Goal: Task Accomplishment & Management: Manage account settings

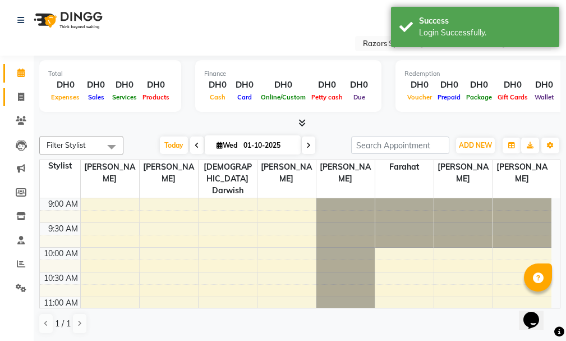
click at [13, 88] on link "Invoice" at bounding box center [16, 97] width 27 height 19
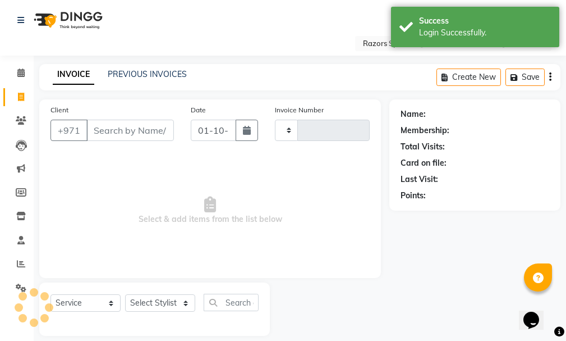
click at [21, 94] on icon at bounding box center [21, 97] width 6 height 8
select select "service"
type input "1149"
select select "8419"
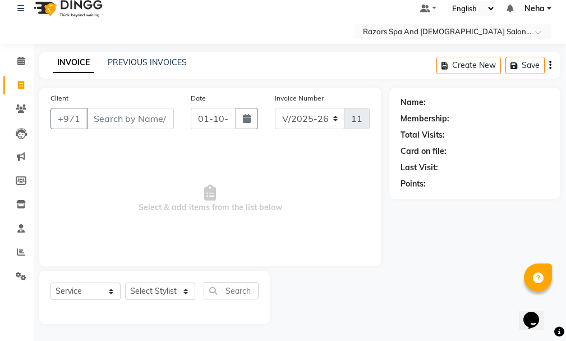
click at [537, 6] on span "Neha" at bounding box center [535, 9] width 20 height 12
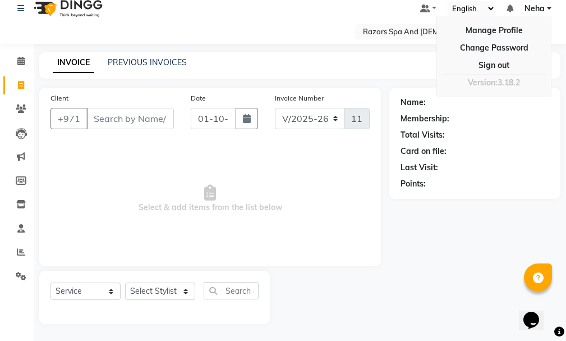
click at [494, 234] on div "Name: Membership: Total Visits: Card on file: Last Visit: Points:" at bounding box center [479, 206] width 180 height 236
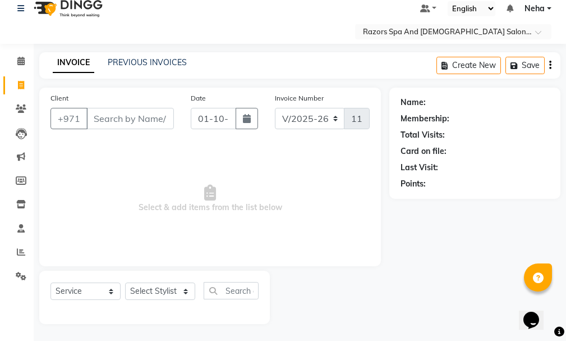
click at [490, 2] on select "English ENGLISH Español العربية मराठी हिंदी ગુજરાતી தமிழ் 中文" at bounding box center [472, 8] width 48 height 15
click at [458, 252] on div "Name: Membership: Total Visits: Card on file: Last Visit: Points:" at bounding box center [479, 206] width 180 height 236
click at [433, 1] on ul "Default Panel My Panel English ENGLISH Español العربية मराठी हिंदी ગુજરાતી தமிழ…" at bounding box center [486, 8] width 143 height 15
click at [428, 3] on link at bounding box center [428, 9] width 17 height 12
click at [455, 259] on div "Name: Membership: Total Visits: Card on file: Last Visit: Points:" at bounding box center [479, 206] width 180 height 236
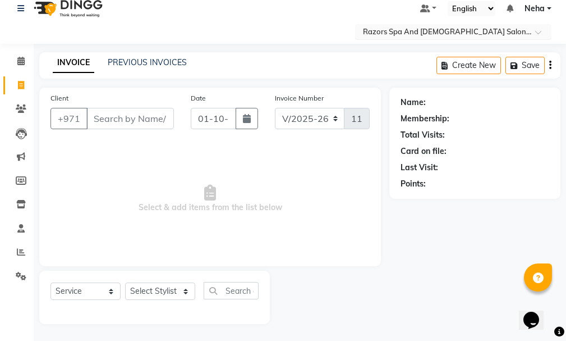
click at [533, 29] on div at bounding box center [453, 32] width 196 height 11
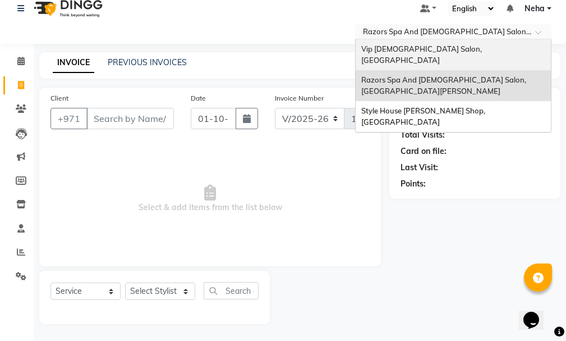
click at [439, 40] on div "Vip [DEMOGRAPHIC_DATA] Salon, [GEOGRAPHIC_DATA]" at bounding box center [453, 54] width 195 height 31
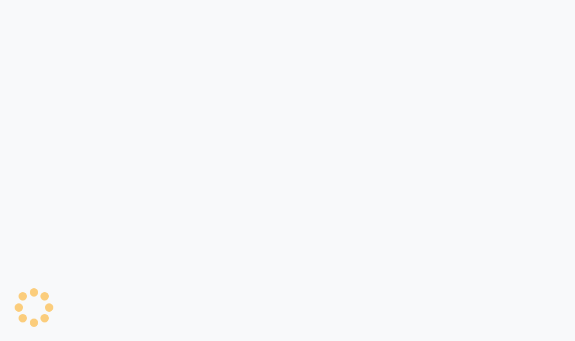
select select "service"
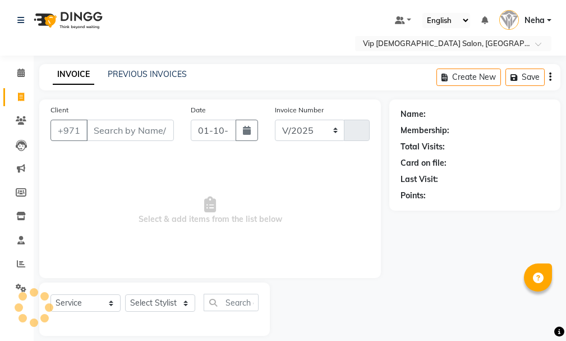
select select "en"
select select "8415"
type input "2079"
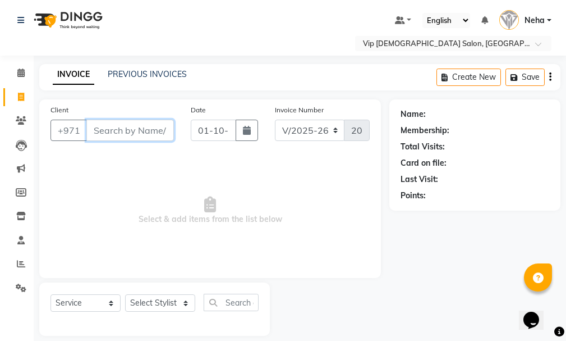
click at [136, 135] on input "Client" at bounding box center [130, 130] width 88 height 21
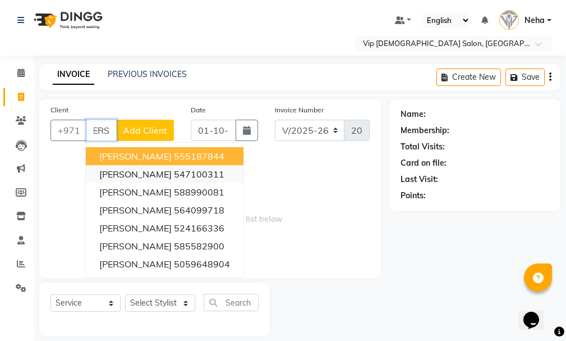
click at [163, 167] on button "[PERSON_NAME] 547100311" at bounding box center [165, 174] width 158 height 18
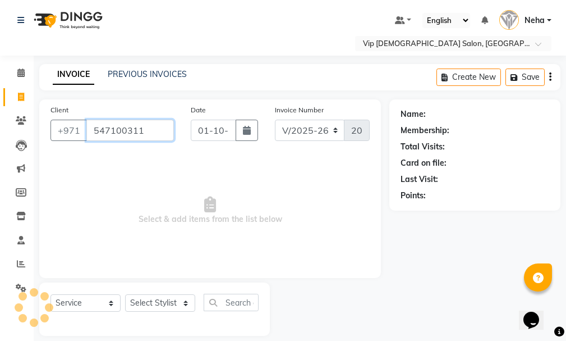
scroll to position [0, 0]
type input "547100311"
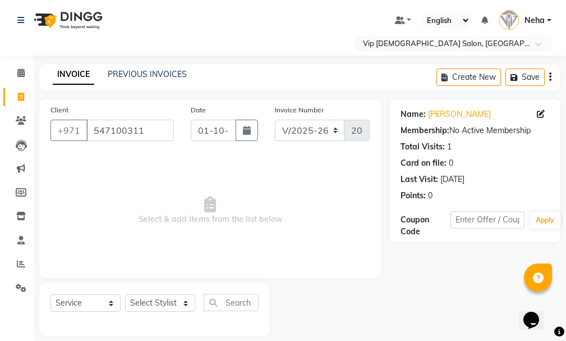
scroll to position [4, 0]
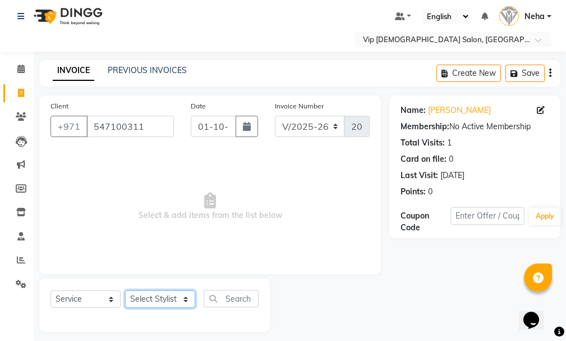
click at [177, 300] on select "Select Stylist [PERSON_NAME] [PERSON_NAME] [PERSON_NAME] [PERSON_NAME] [PERSON_…" at bounding box center [160, 298] width 70 height 17
select select "81363"
click at [125, 290] on select "Select Stylist [PERSON_NAME] [PERSON_NAME] [PERSON_NAME] [PERSON_NAME] [PERSON_…" at bounding box center [160, 298] width 70 height 17
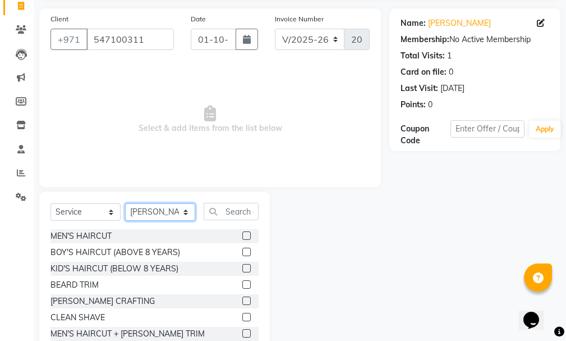
scroll to position [96, 0]
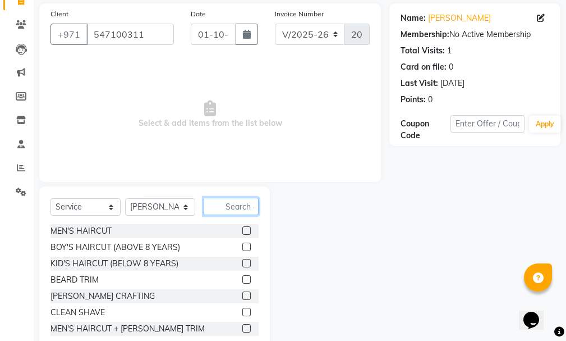
click at [226, 205] on input "text" at bounding box center [231, 206] width 55 height 17
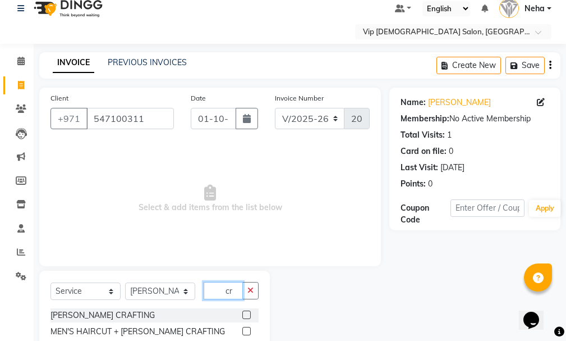
scroll to position [93, 0]
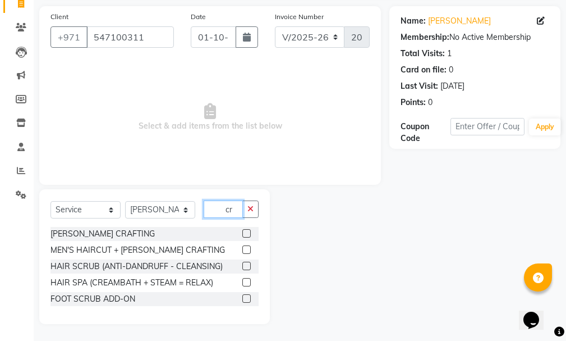
type input "cr"
click at [247, 247] on label at bounding box center [246, 249] width 8 height 8
click at [247, 247] on input "checkbox" at bounding box center [245, 249] width 7 height 7
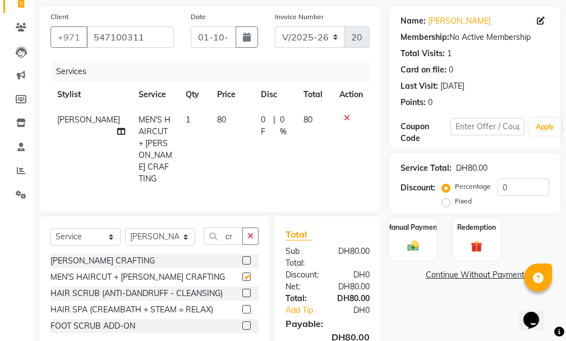
checkbox input "false"
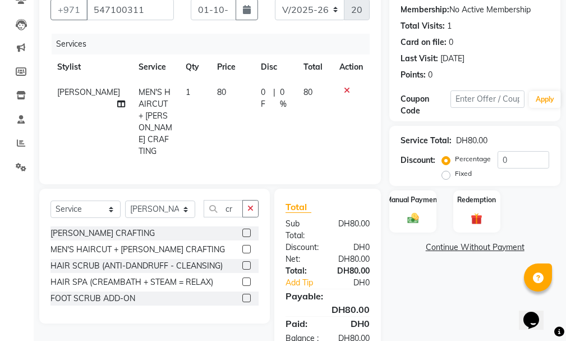
scroll to position [149, 0]
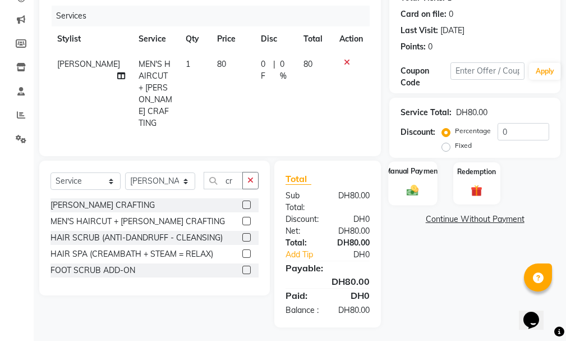
click at [415, 183] on div "Manual Payment" at bounding box center [413, 183] width 49 height 44
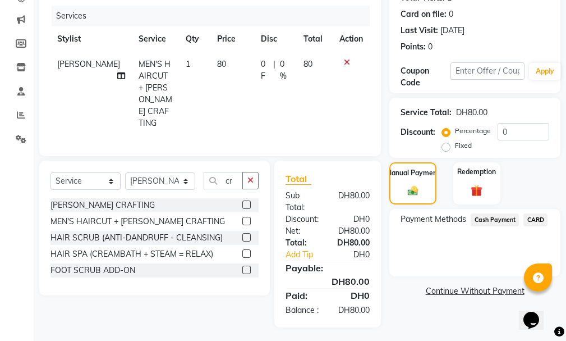
click at [503, 221] on span "Cash Payment" at bounding box center [495, 219] width 48 height 13
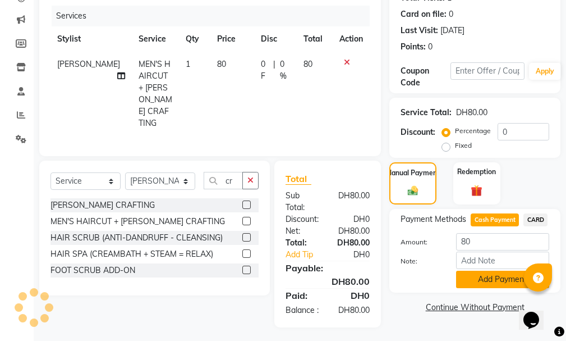
click at [495, 272] on button "Add Payment" at bounding box center [502, 278] width 93 height 17
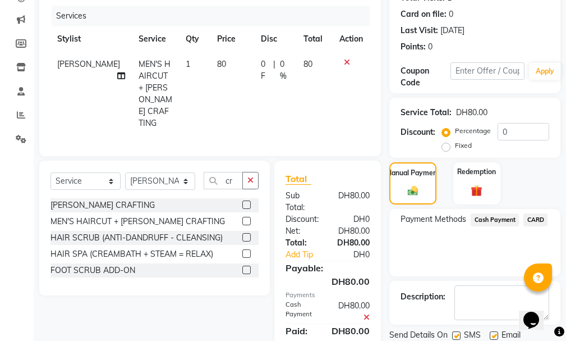
click at [566, 192] on html "Select Location × Vip [DEMOGRAPHIC_DATA] Salon, Hor Al Anz East Default Panel M…" at bounding box center [283, 21] width 566 height 341
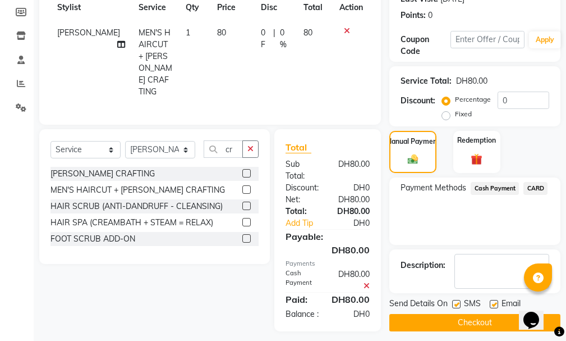
scroll to position [187, 0]
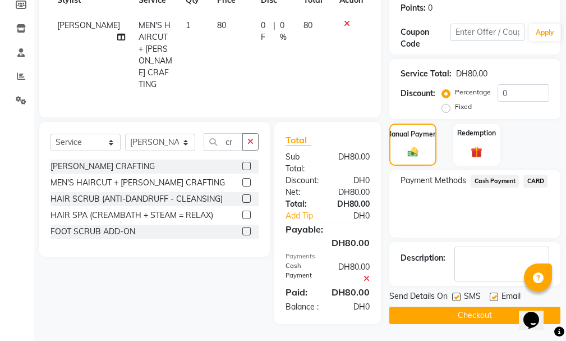
click at [493, 317] on button "Checkout" at bounding box center [474, 314] width 171 height 17
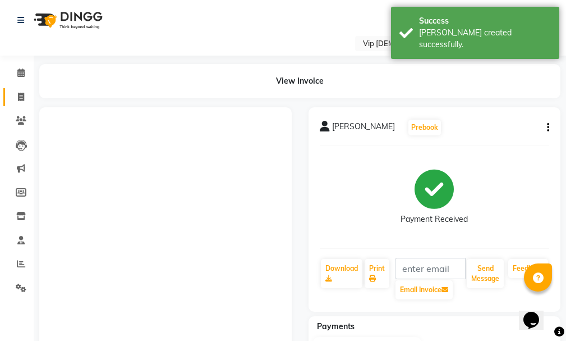
click at [16, 95] on span at bounding box center [21, 97] width 20 height 13
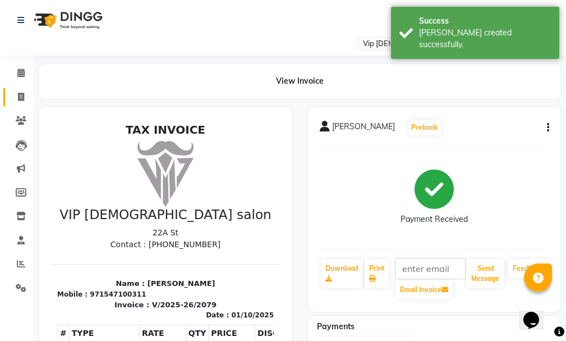
select select "service"
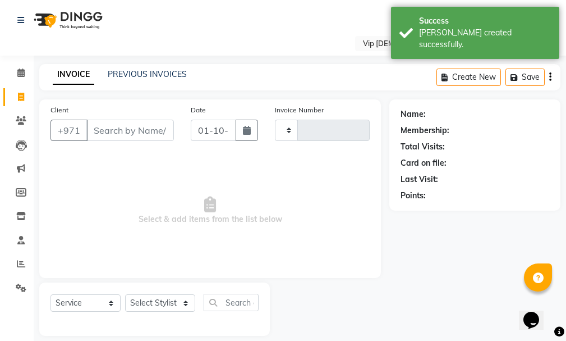
scroll to position [12, 0]
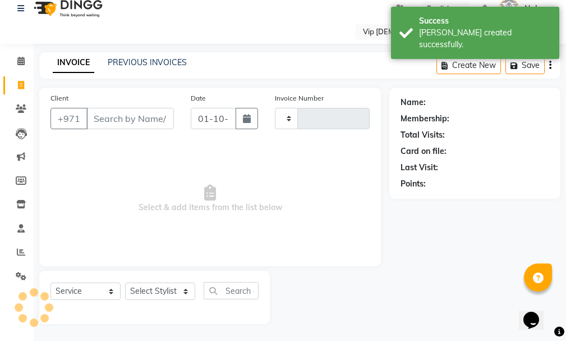
click at [120, 123] on input "Client" at bounding box center [130, 118] width 88 height 21
type input "2080"
select select "8415"
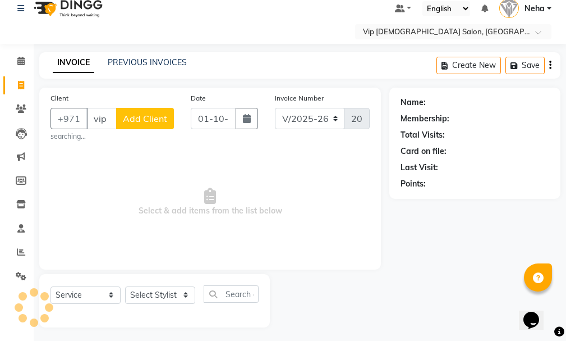
scroll to position [0, 0]
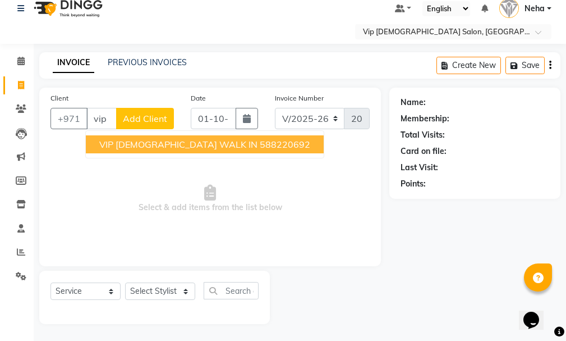
click at [196, 134] on ngb-typeahead-window "VIP [DEMOGRAPHIC_DATA] WALK IN 588220692" at bounding box center [204, 144] width 239 height 28
click at [260, 140] on ngb-highlight "588220692" at bounding box center [285, 144] width 51 height 11
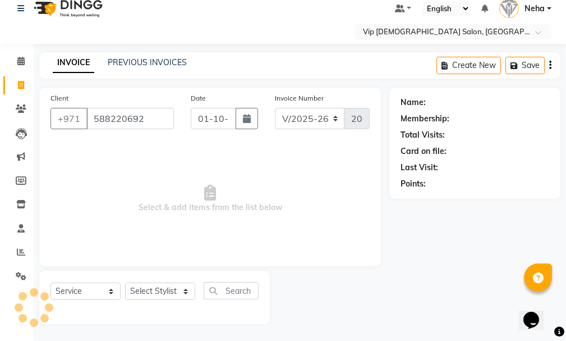
type input "588220692"
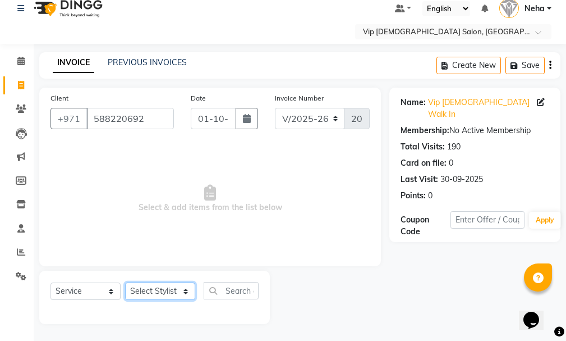
drag, startPoint x: 167, startPoint y: 294, endPoint x: 188, endPoint y: 80, distance: 214.9
click at [188, 80] on main "INVOICE PREVIOUS INVOICES Create New Save Client [PHONE_NUMBER] Date [DATE] Inv…" at bounding box center [300, 196] width 533 height 288
select select "81364"
click at [125, 282] on select "Select Stylist [PERSON_NAME] [PERSON_NAME] [PERSON_NAME] [PERSON_NAME] [PERSON_…" at bounding box center [160, 290] width 70 height 17
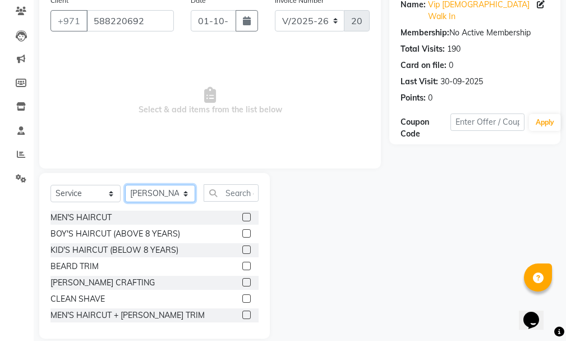
scroll to position [124, 0]
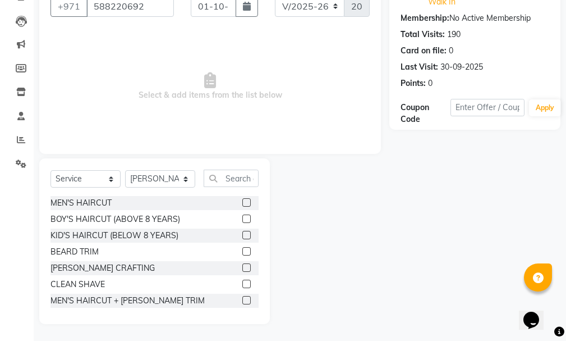
click at [242, 263] on div at bounding box center [250, 268] width 16 height 14
click at [233, 262] on div "[PERSON_NAME] CRAFTING" at bounding box center [155, 268] width 208 height 14
click at [242, 264] on label at bounding box center [246, 267] width 8 height 8
click at [242, 264] on input "checkbox" at bounding box center [245, 267] width 7 height 7
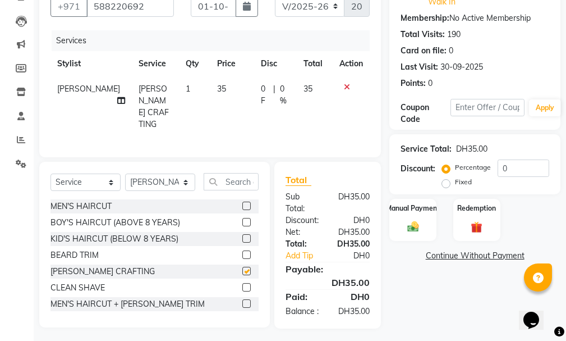
checkbox input "false"
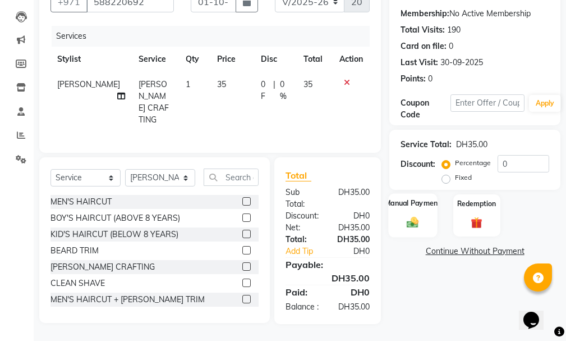
click at [405, 195] on div "Manual Payment" at bounding box center [413, 215] width 49 height 44
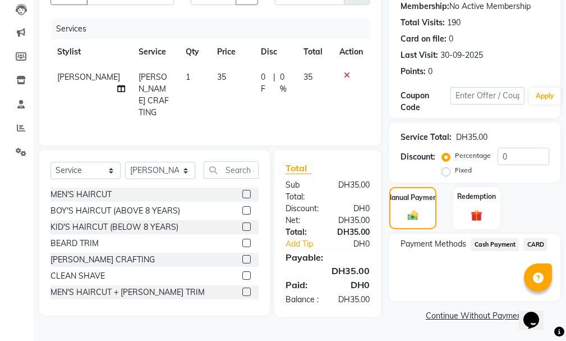
click at [533, 238] on span "CARD" at bounding box center [536, 244] width 24 height 13
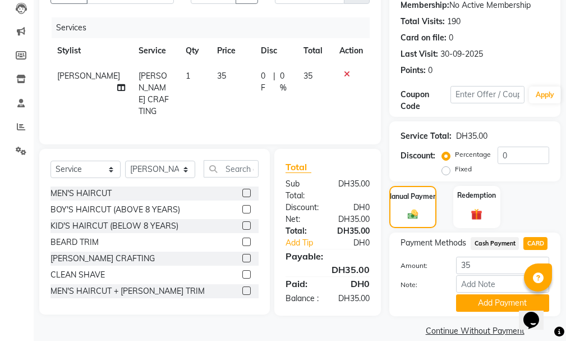
drag, startPoint x: 563, startPoint y: 226, endPoint x: 568, endPoint y: 310, distance: 84.9
click at [566, 204] on html "Select Location × Vip [DEMOGRAPHIC_DATA] Salon, Hor Al Anz East Default Panel M…" at bounding box center [283, 33] width 566 height 341
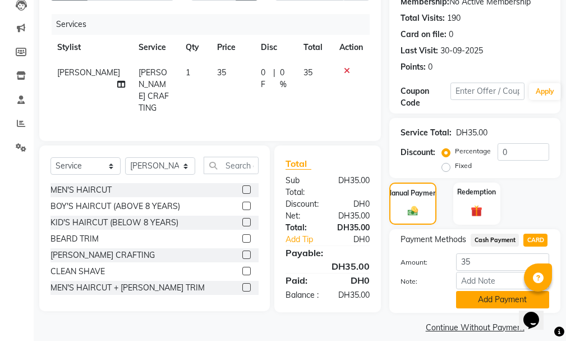
click at [503, 291] on button "Add Payment" at bounding box center [502, 299] width 93 height 17
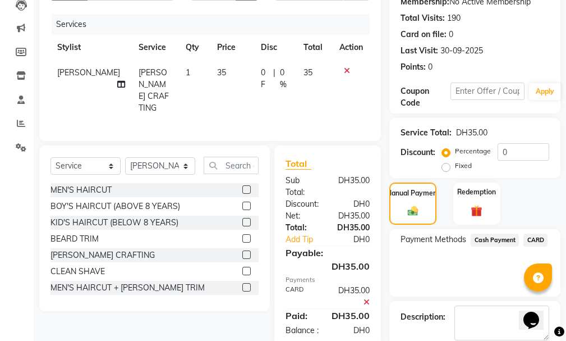
scroll to position [187, 0]
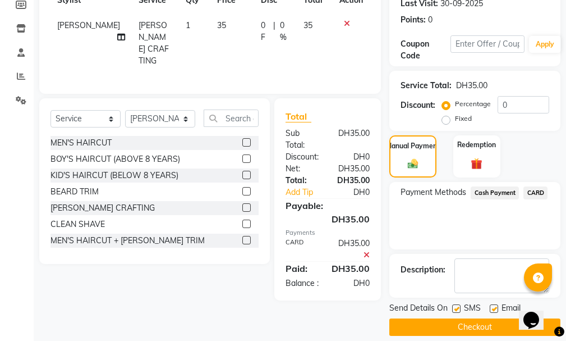
click at [501, 318] on button "Checkout" at bounding box center [474, 326] width 171 height 17
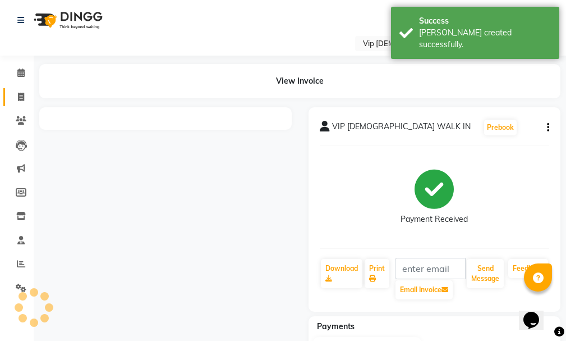
click at [21, 101] on span at bounding box center [21, 97] width 20 height 13
select select "service"
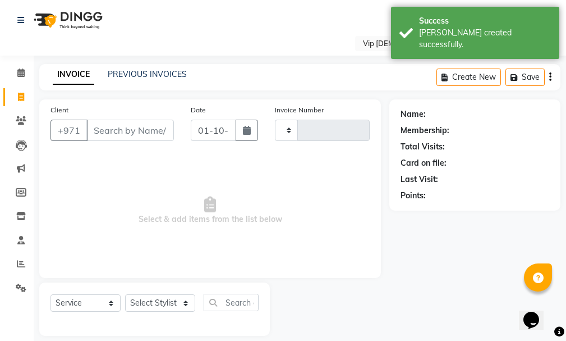
scroll to position [12, 0]
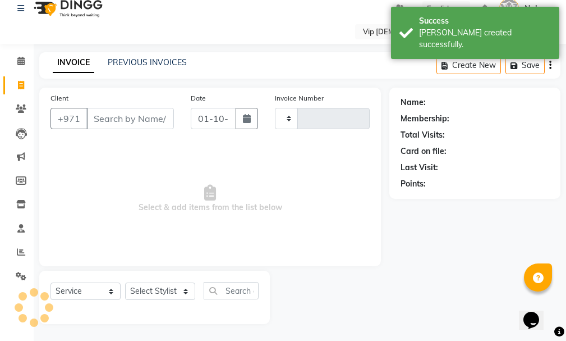
type input "2081"
select select "8415"
click at [118, 115] on input "Client" at bounding box center [130, 118] width 88 height 21
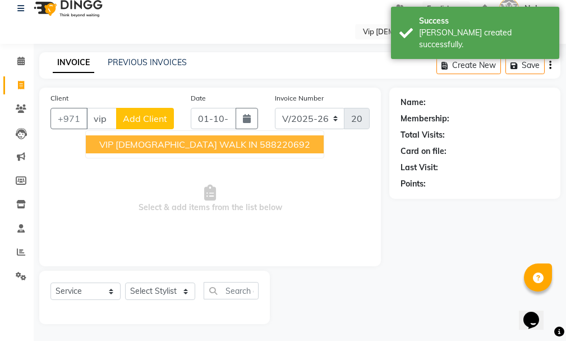
click at [162, 150] on button "VIP [DEMOGRAPHIC_DATA] WALK IN 588220692" at bounding box center [205, 144] width 238 height 18
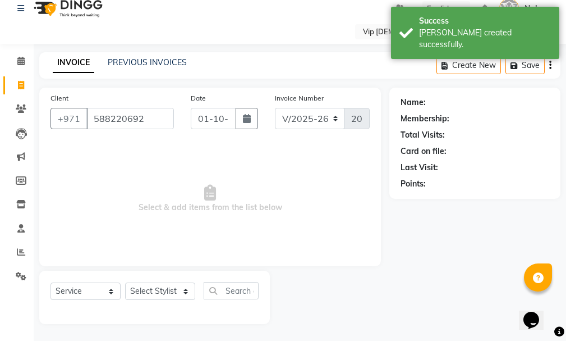
type input "588220692"
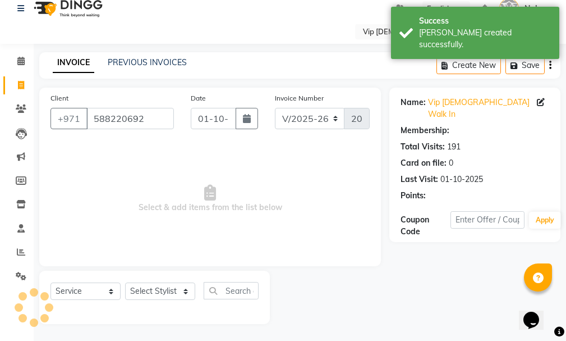
drag, startPoint x: 566, startPoint y: 190, endPoint x: 566, endPoint y: 286, distance: 96.0
click at [566, 286] on div "Name: Vip [DEMOGRAPHIC_DATA] Walk In Membership: Total Visits: 191 Card on file…" at bounding box center [479, 206] width 180 height 236
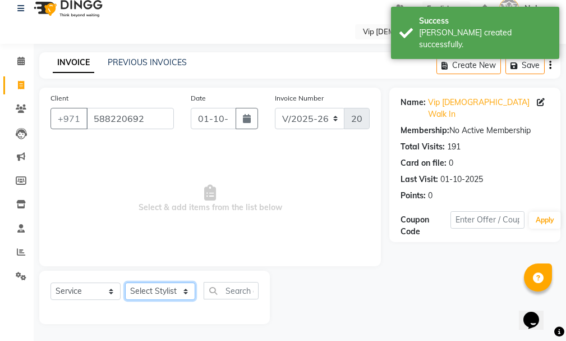
click at [174, 289] on select "Select Stylist [PERSON_NAME] [PERSON_NAME] [PERSON_NAME] [PERSON_NAME] [PERSON_…" at bounding box center [160, 290] width 70 height 17
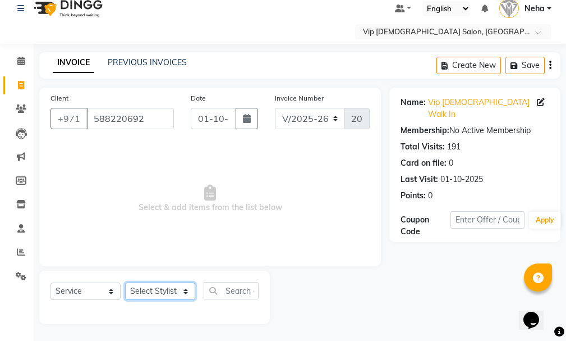
select select "81364"
click at [125, 282] on select "Select Stylist [PERSON_NAME] [PERSON_NAME] [PERSON_NAME] [PERSON_NAME] [PERSON_…" at bounding box center [160, 290] width 70 height 17
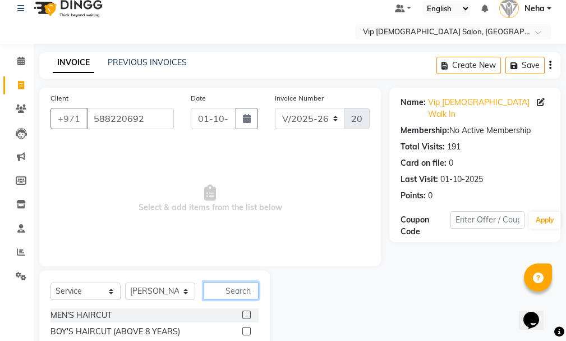
click at [230, 285] on input "text" at bounding box center [231, 290] width 55 height 17
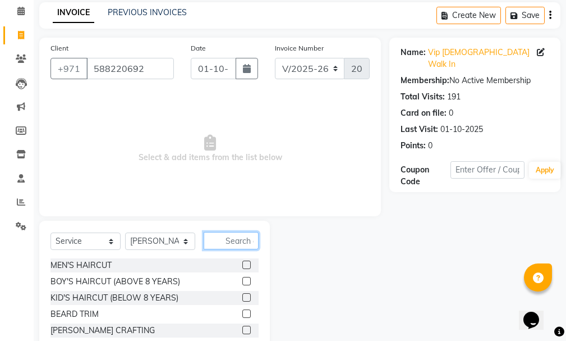
scroll to position [124, 0]
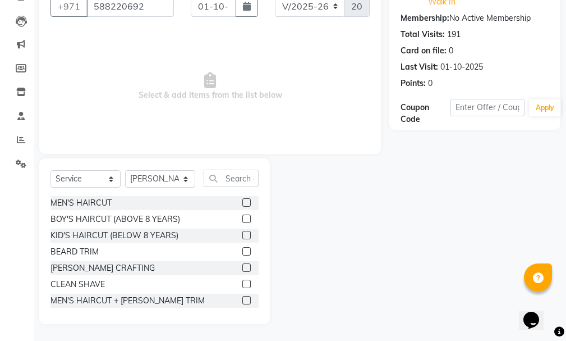
click at [243, 264] on div at bounding box center [250, 268] width 16 height 14
click at [233, 264] on div "[PERSON_NAME] CRAFTING" at bounding box center [155, 268] width 208 height 14
click at [232, 256] on div "BEARD TRIM" at bounding box center [155, 252] width 208 height 14
click at [237, 260] on div "MEN'S HAIRCUT BOY'S HAIRCUT (ABOVE 8 YEARS) KID'S HAIRCUT (BELOW 8 YEARS) [PERS…" at bounding box center [155, 252] width 208 height 112
click at [242, 263] on label at bounding box center [246, 267] width 8 height 8
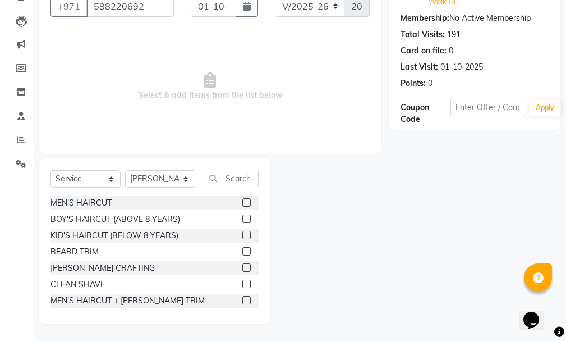
click at [242, 264] on input "checkbox" at bounding box center [245, 267] width 7 height 7
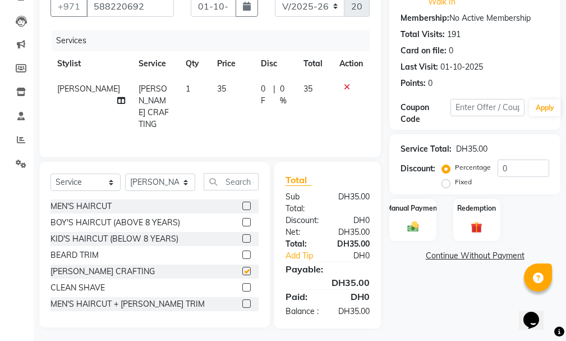
checkbox input "false"
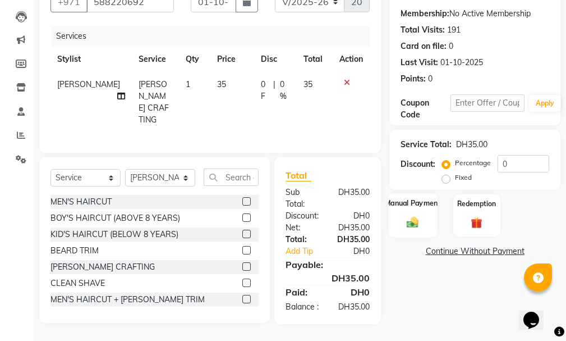
click at [409, 195] on div "Manual Payment" at bounding box center [413, 215] width 49 height 44
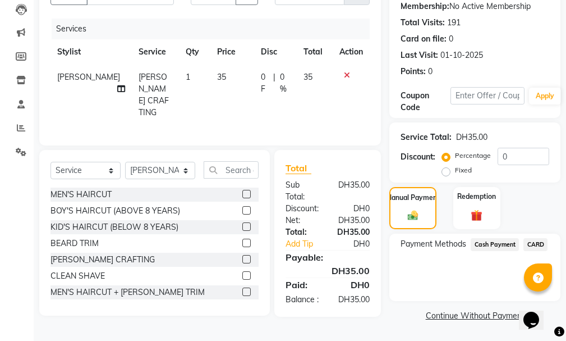
click at [490, 238] on span "Cash Payment" at bounding box center [495, 244] width 48 height 13
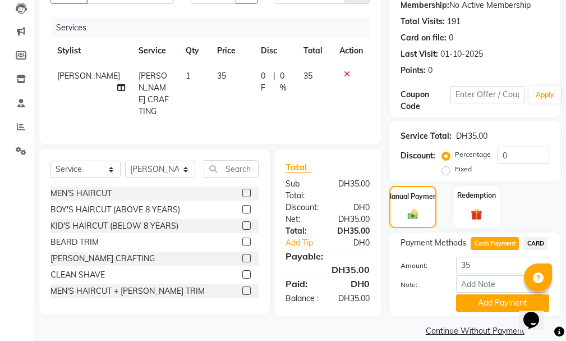
scroll to position [140, 0]
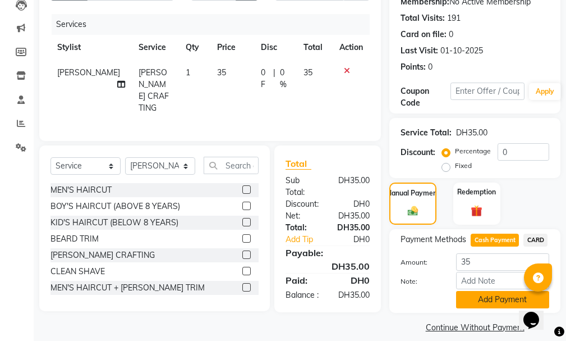
click at [507, 291] on button "Add Payment" at bounding box center [502, 299] width 93 height 17
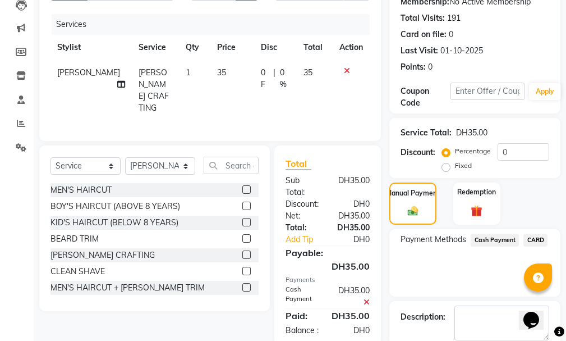
scroll to position [187, 0]
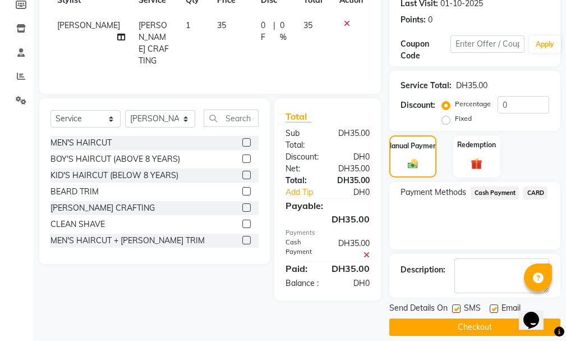
click at [502, 318] on button "Checkout" at bounding box center [474, 326] width 171 height 17
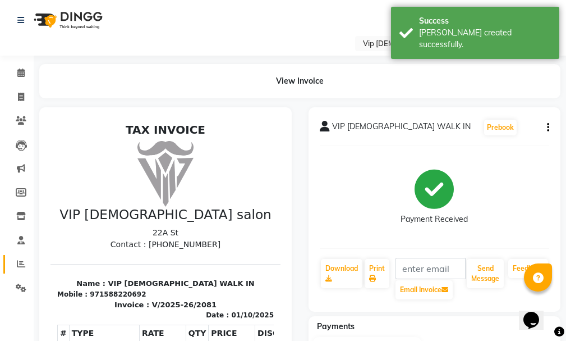
click at [13, 266] on span at bounding box center [21, 264] width 20 height 13
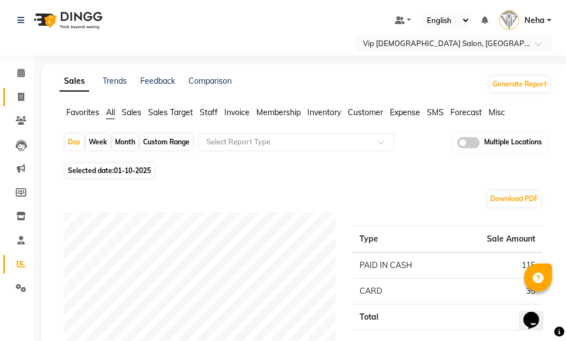
click at [16, 90] on link "Invoice" at bounding box center [16, 97] width 27 height 19
select select "8415"
select select "service"
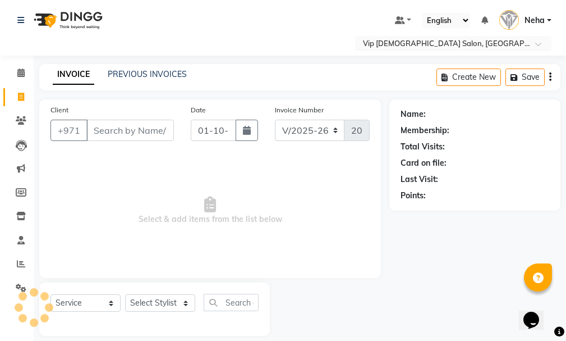
scroll to position [12, 0]
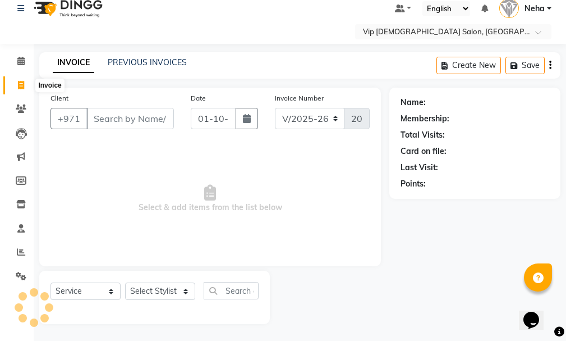
click at [122, 117] on input "Client" at bounding box center [130, 118] width 88 height 21
click at [122, 133] on div "Client +971" at bounding box center [112, 115] width 140 height 46
click at [132, 120] on input "Client" at bounding box center [130, 118] width 88 height 21
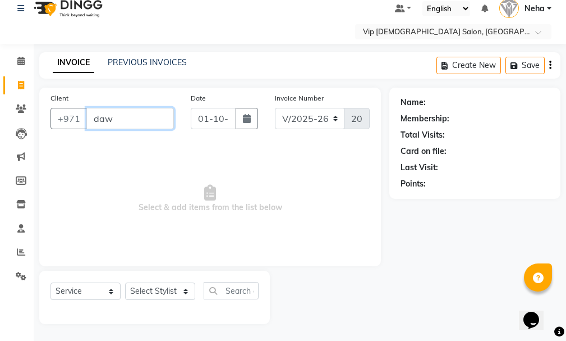
scroll to position [0, 1]
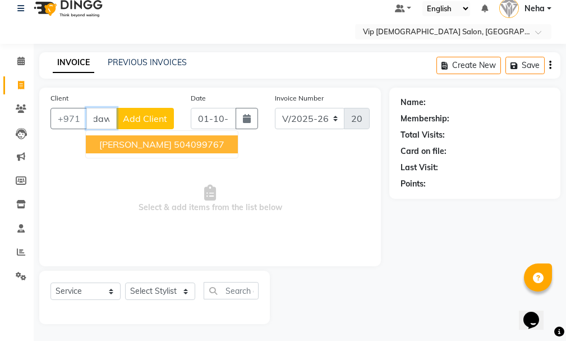
click at [213, 145] on ngb-highlight "504099767" at bounding box center [199, 144] width 51 height 11
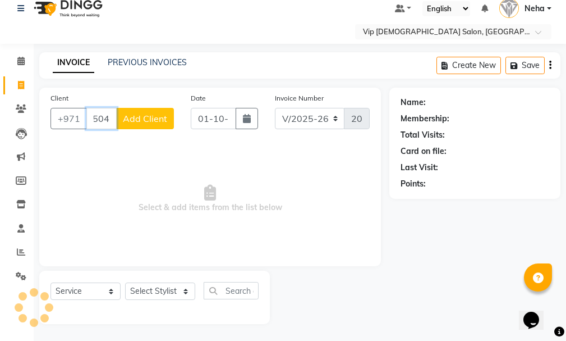
scroll to position [0, 0]
type input "504099767"
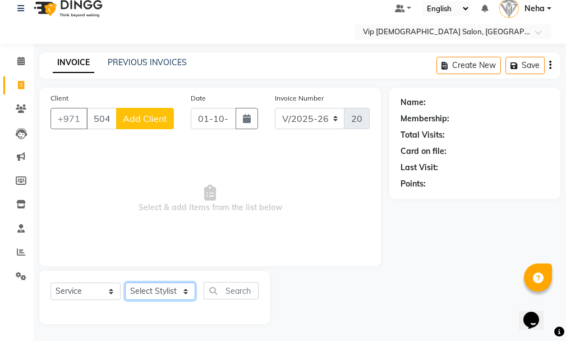
click at [169, 290] on select "Select Stylist [PERSON_NAME] [PERSON_NAME] [PERSON_NAME] [PERSON_NAME] [PERSON_…" at bounding box center [160, 290] width 70 height 17
select select "81364"
click at [125, 282] on select "Select Stylist [PERSON_NAME] [PERSON_NAME] [PERSON_NAME] [PERSON_NAME] [PERSON_…" at bounding box center [160, 290] width 70 height 17
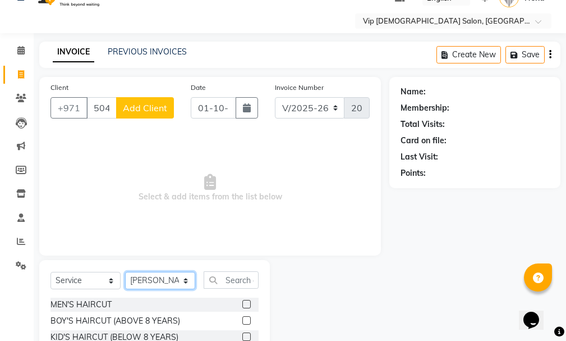
scroll to position [57, 0]
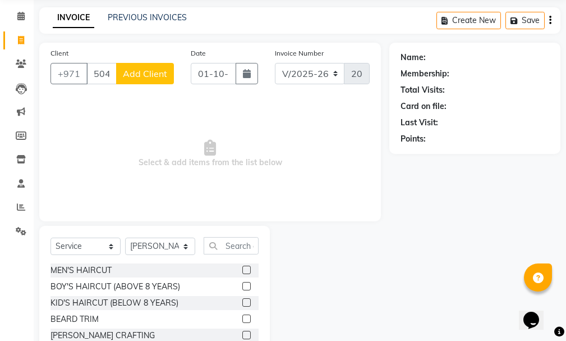
click at [242, 337] on label at bounding box center [246, 335] width 8 height 8
click at [242, 337] on input "checkbox" at bounding box center [245, 335] width 7 height 7
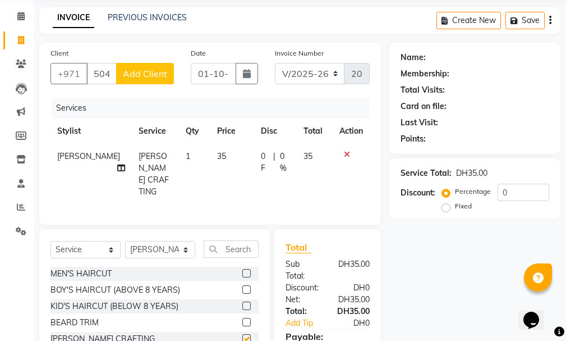
checkbox input "false"
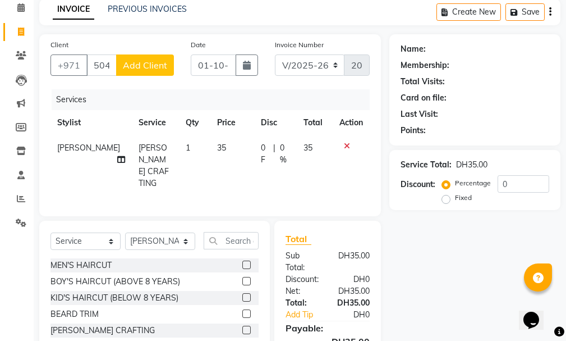
scroll to position [74, 0]
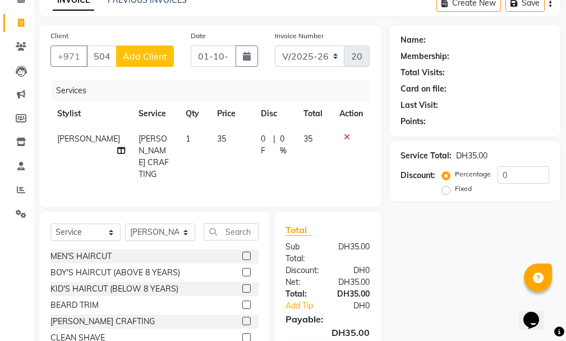
click at [566, 135] on div "Name: Membership: Total Visits: Card on file: Last Visit: Points: Service Total…" at bounding box center [479, 201] width 180 height 353
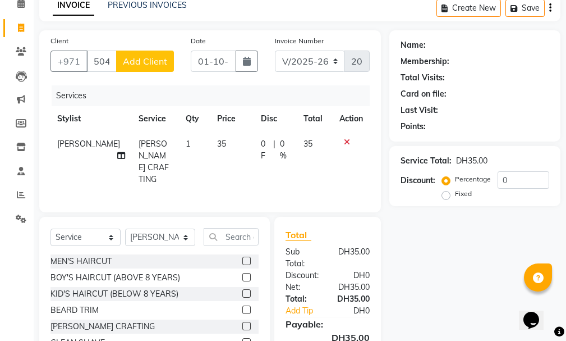
click at [346, 133] on td at bounding box center [351, 161] width 37 height 61
click at [348, 132] on td at bounding box center [351, 161] width 37 height 61
click at [345, 140] on icon at bounding box center [347, 142] width 6 height 8
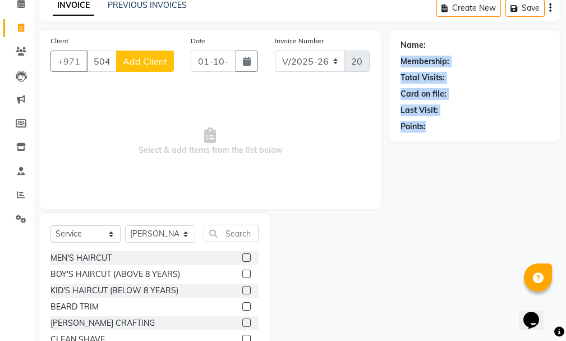
drag, startPoint x: 566, startPoint y: 92, endPoint x: 570, endPoint y: 36, distance: 56.2
click at [566, 36] on html "Select Location × Vip [DEMOGRAPHIC_DATA] Salon, Hor Al Anz East Default Panel M…" at bounding box center [283, 101] width 566 height 341
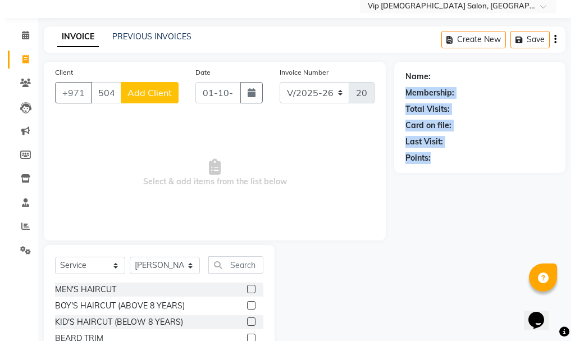
scroll to position [0, 0]
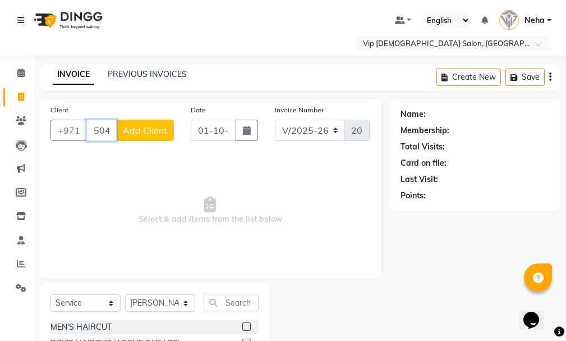
click at [103, 130] on input "504099767" at bounding box center [101, 130] width 30 height 21
click at [150, 125] on span "Add Client" at bounding box center [145, 130] width 44 height 11
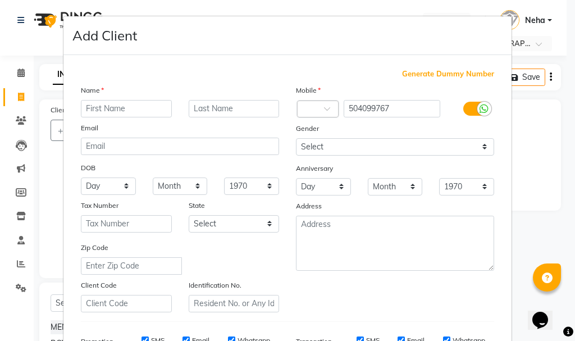
drag, startPoint x: 566, startPoint y: 99, endPoint x: 571, endPoint y: 190, distance: 91.1
click at [571, 190] on ngb-modal-window "Add Client Generate Dummy Number Name Email DOB Day 01 02 03 04 05 06 07 08 09 …" at bounding box center [287, 170] width 575 height 341
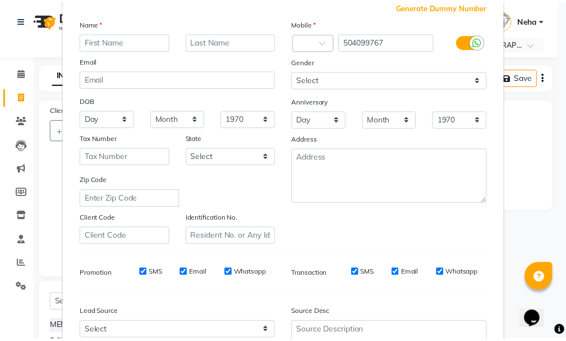
scroll to position [177, 0]
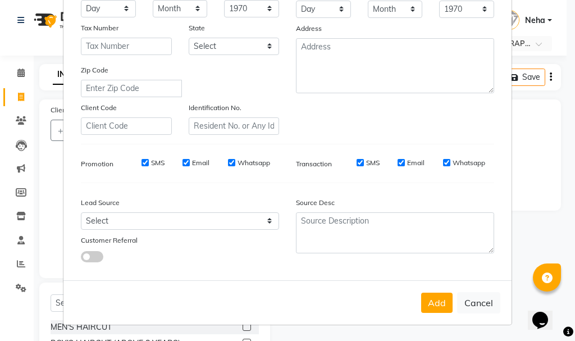
click at [464, 300] on button "Cancel" at bounding box center [478, 302] width 43 height 21
select select
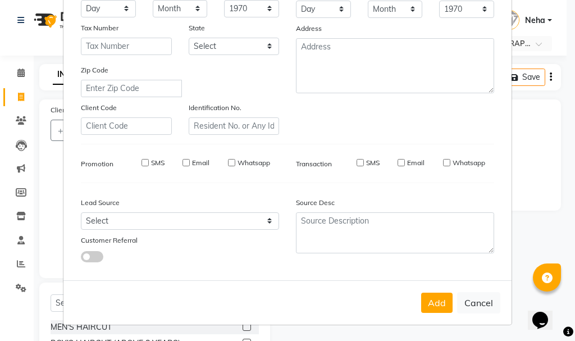
select select
checkbox input "false"
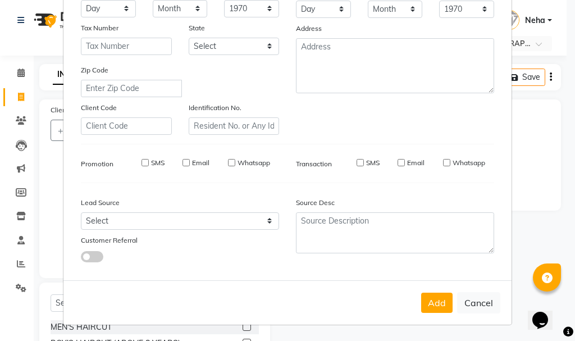
checkbox input "false"
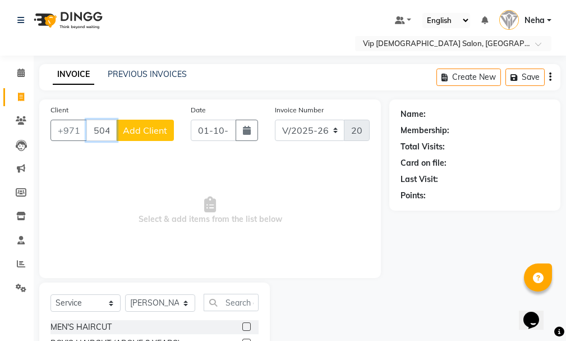
click at [107, 127] on input "504099767" at bounding box center [101, 130] width 30 height 21
click at [108, 126] on input "099767" at bounding box center [101, 130] width 30 height 21
click at [111, 134] on input "767" at bounding box center [101, 130] width 30 height 21
type input "7"
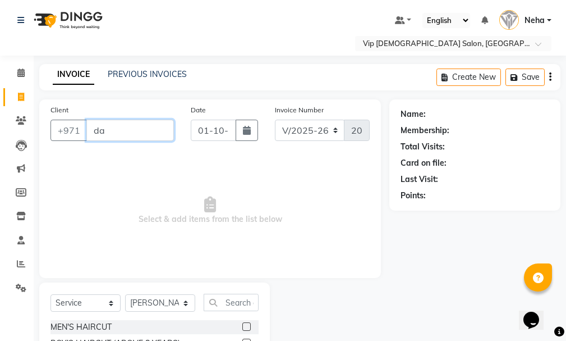
type input "d"
type input "daw"
click at [30, 70] on span at bounding box center [21, 73] width 20 height 13
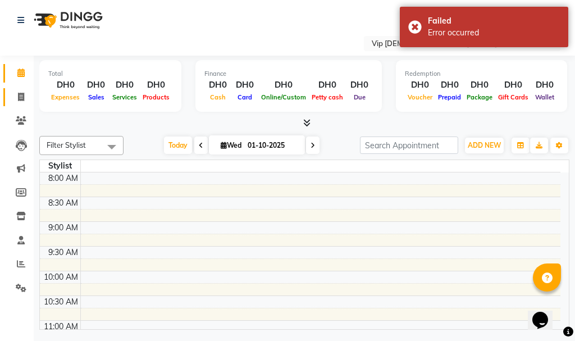
click at [14, 92] on span at bounding box center [21, 97] width 20 height 13
select select "service"
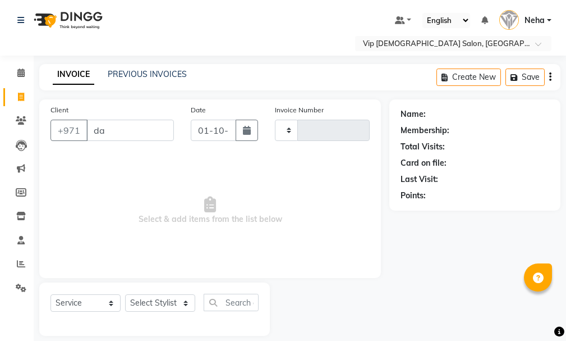
drag, startPoint x: 114, startPoint y: 133, endPoint x: 481, endPoint y: 354, distance: 427.7
click at [481, 340] on html "Select Location × Vip [DEMOGRAPHIC_DATA] Salon, Hor Al Anz East Default Panel M…" at bounding box center [283, 170] width 566 height 341
type input "da"
click at [11, 63] on li "Calendar" at bounding box center [17, 73] width 34 height 24
click at [18, 67] on span at bounding box center [21, 73] width 20 height 13
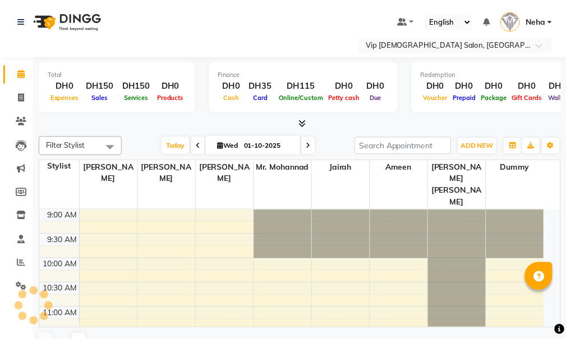
scroll to position [149, 0]
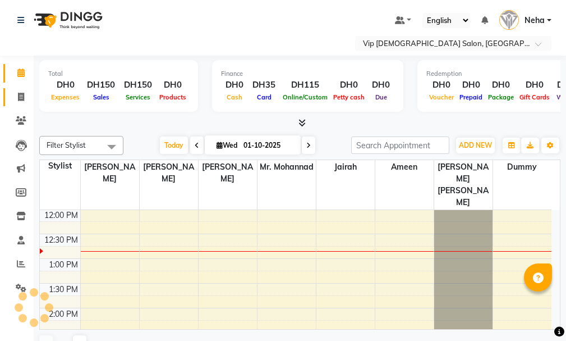
click at [15, 104] on link "Invoice" at bounding box center [16, 97] width 27 height 19
select select "service"
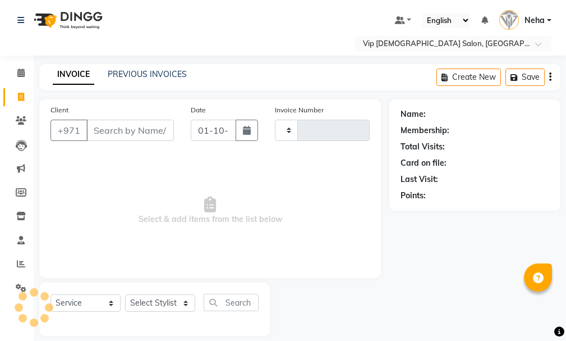
type input "2082"
select select "8415"
click at [126, 135] on input "Client" at bounding box center [130, 130] width 88 height 21
type input "d"
type input "v"
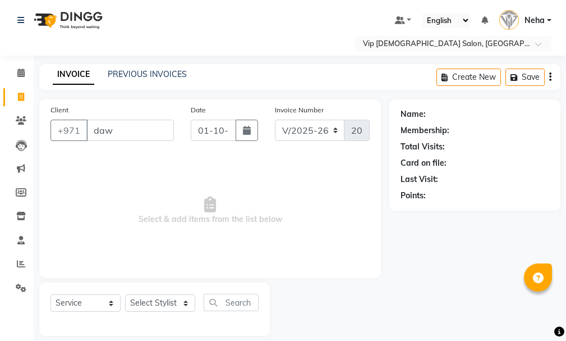
scroll to position [0, 1]
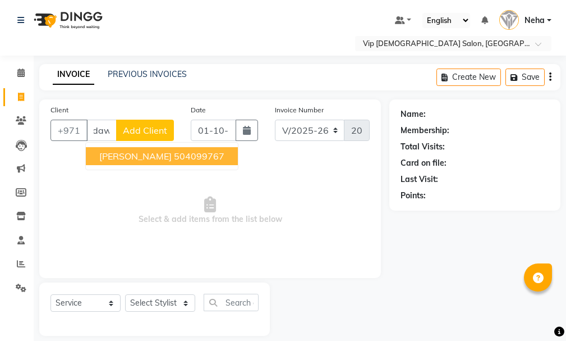
click at [203, 152] on ngb-highlight "504099767" at bounding box center [199, 155] width 51 height 11
type input "504099767"
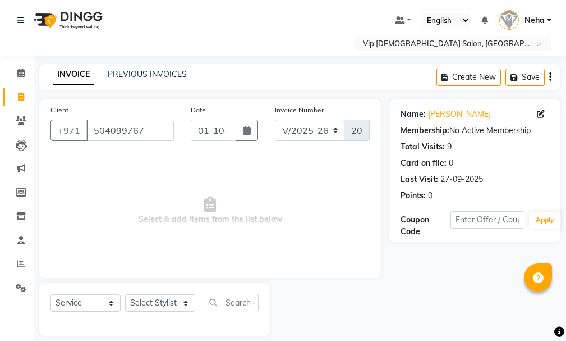
scroll to position [12, 0]
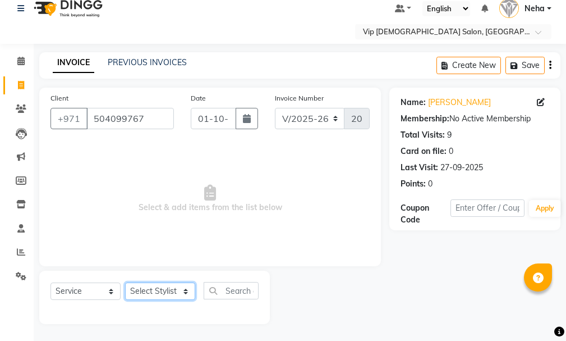
click at [167, 284] on select "Select Stylist [PERSON_NAME] [PERSON_NAME] [PERSON_NAME] [PERSON_NAME] [PERSON_…" at bounding box center [160, 290] width 70 height 17
select select "81364"
click at [125, 282] on select "Select Stylist [PERSON_NAME] [PERSON_NAME] [PERSON_NAME] [PERSON_NAME] [PERSON_…" at bounding box center [160, 290] width 70 height 17
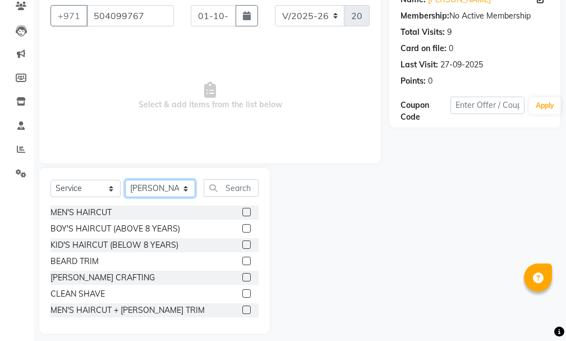
scroll to position [124, 0]
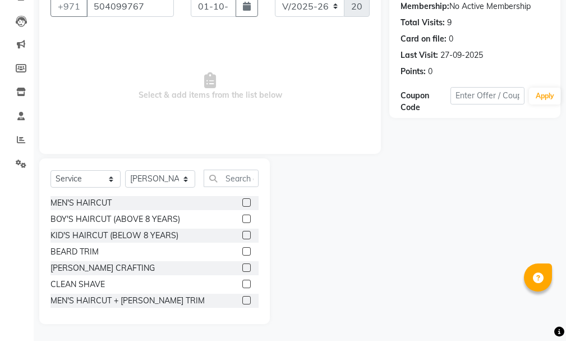
click at [242, 264] on label at bounding box center [246, 267] width 8 height 8
click at [242, 264] on input "checkbox" at bounding box center [245, 267] width 7 height 7
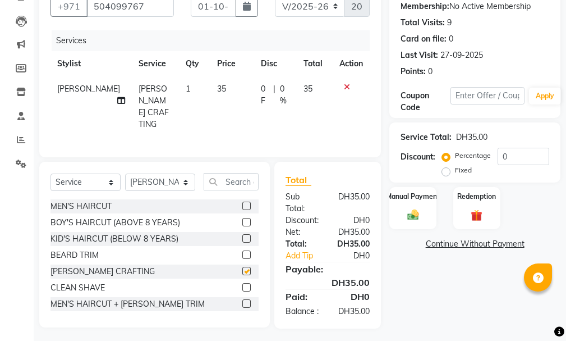
checkbox input "false"
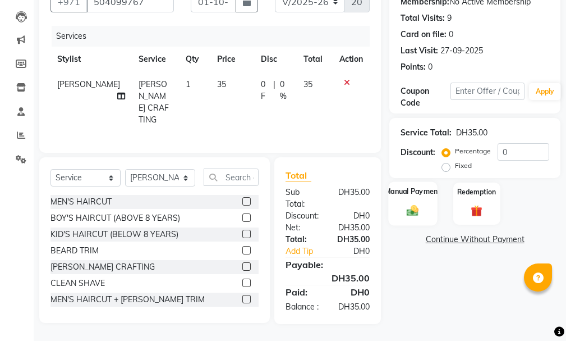
click at [410, 204] on img at bounding box center [413, 210] width 19 height 13
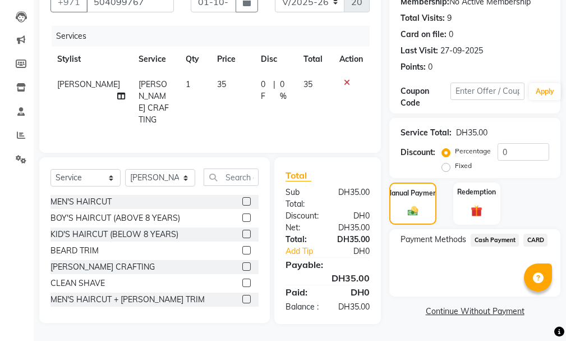
click at [531, 233] on span "CARD" at bounding box center [536, 239] width 24 height 13
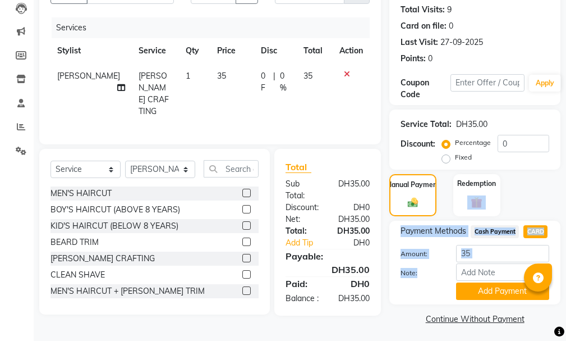
drag, startPoint x: 563, startPoint y: 242, endPoint x: 561, endPoint y: 275, distance: 32.6
click at [561, 275] on div "Name: [PERSON_NAME] Membership: No Active Membership Total Visits: 9 Card on fi…" at bounding box center [479, 144] width 180 height 365
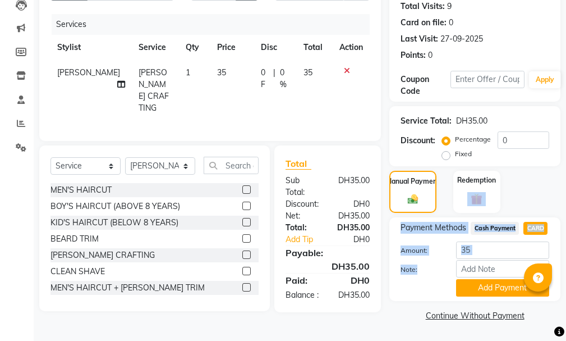
click at [506, 286] on button "Add Payment" at bounding box center [502, 287] width 93 height 17
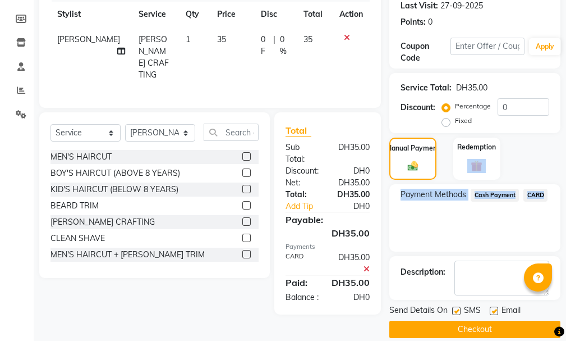
scroll to position [187, 0]
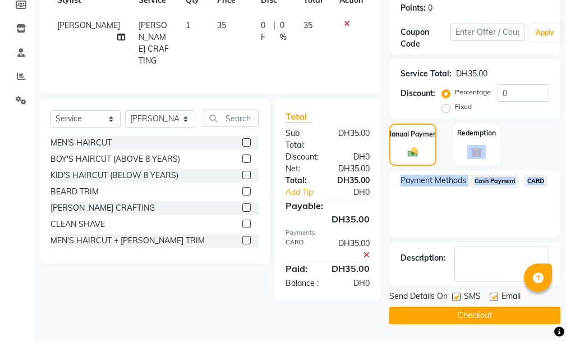
click at [505, 318] on button "Checkout" at bounding box center [474, 314] width 171 height 17
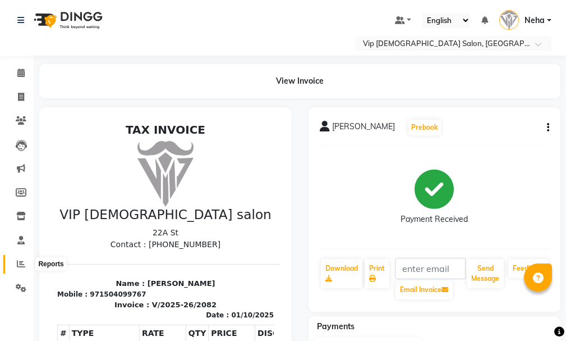
click at [20, 268] on span at bounding box center [21, 264] width 20 height 13
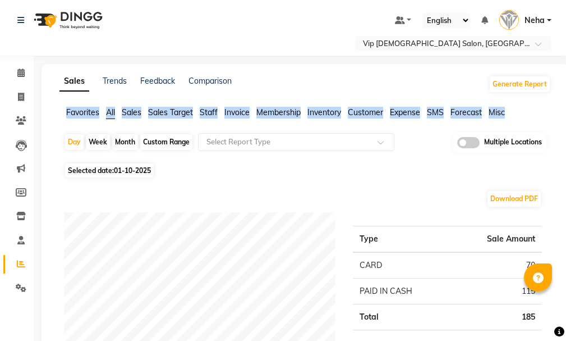
drag, startPoint x: 561, startPoint y: 74, endPoint x: 563, endPoint y: 103, distance: 29.2
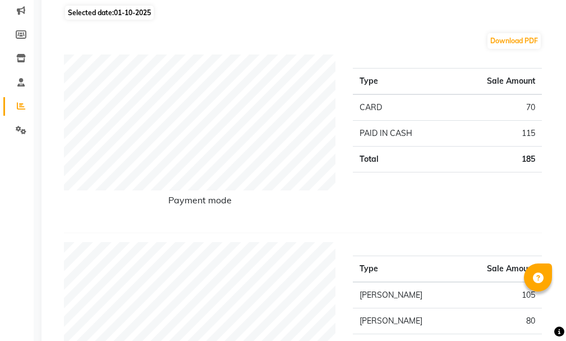
scroll to position [456, 0]
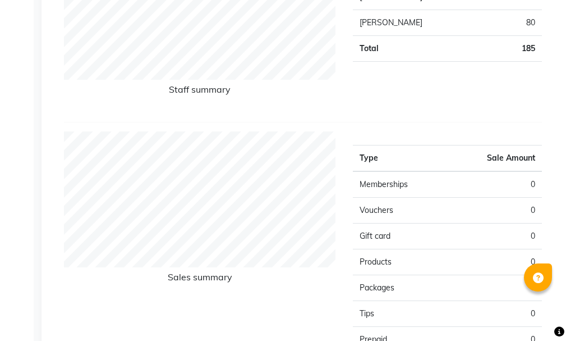
drag, startPoint x: 566, startPoint y: 179, endPoint x: 571, endPoint y: 214, distance: 35.7
drag, startPoint x: 566, startPoint y: 155, endPoint x: 567, endPoint y: 125, distance: 29.8
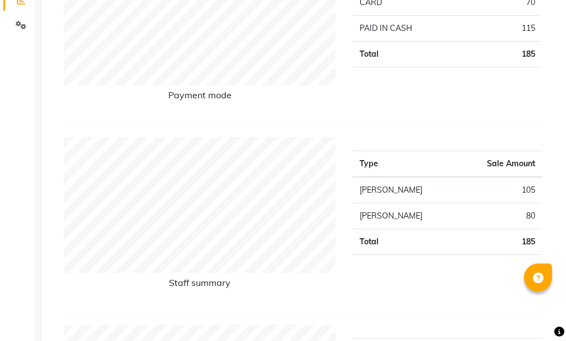
scroll to position [274, 0]
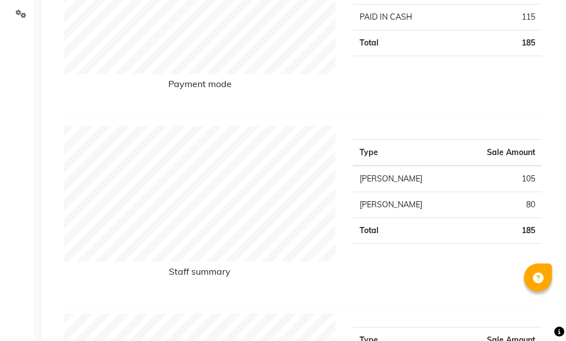
drag, startPoint x: 567, startPoint y: 100, endPoint x: 567, endPoint y: 32, distance: 68.5
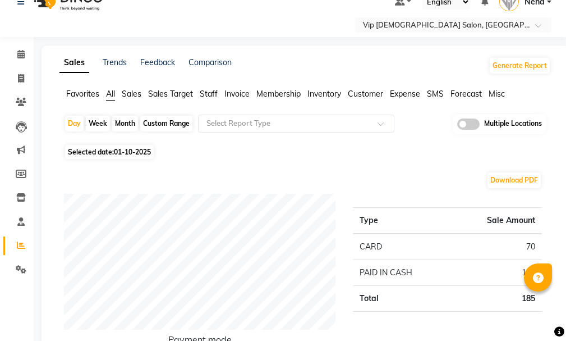
scroll to position [0, 0]
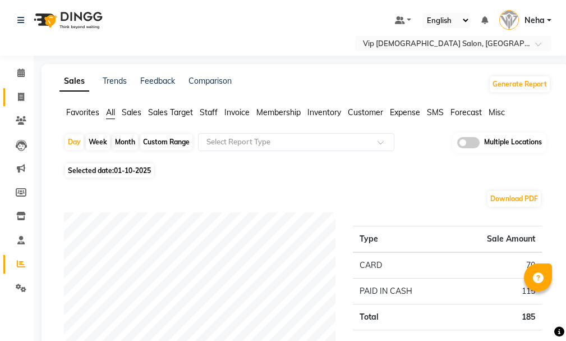
click at [19, 97] on icon at bounding box center [21, 97] width 6 height 8
select select "service"
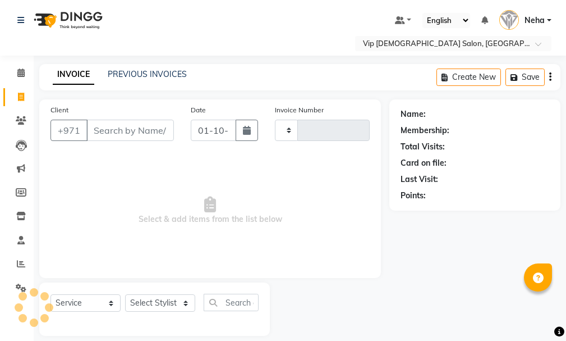
scroll to position [12, 0]
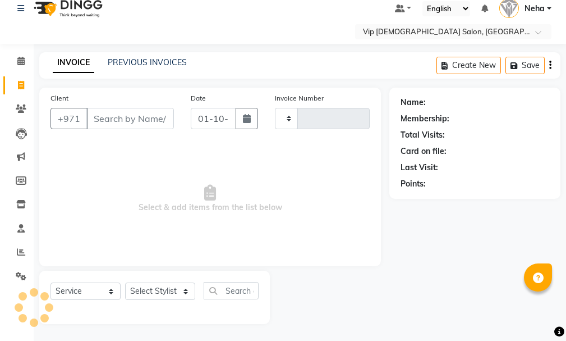
click at [120, 107] on div "Client +971" at bounding box center [112, 115] width 140 height 46
click at [21, 256] on span at bounding box center [21, 252] width 20 height 13
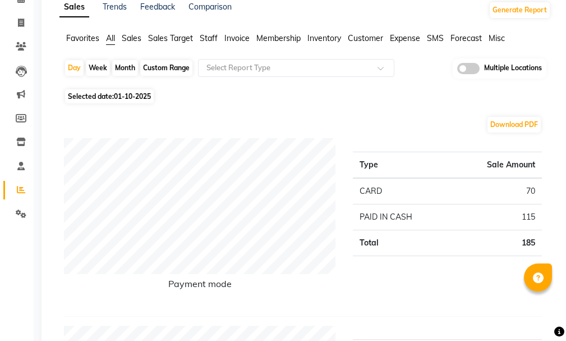
scroll to position [93, 0]
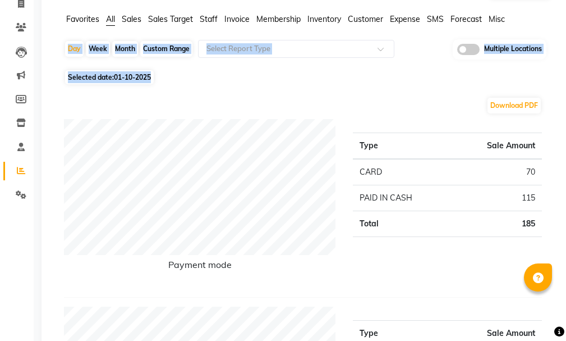
drag, startPoint x: 563, startPoint y: 71, endPoint x: 568, endPoint y: 17, distance: 53.5
click at [566, 17] on html "Select Location × Vip [DEMOGRAPHIC_DATA] Salon, Hor Al Anz East Default Panel M…" at bounding box center [283, 77] width 566 height 341
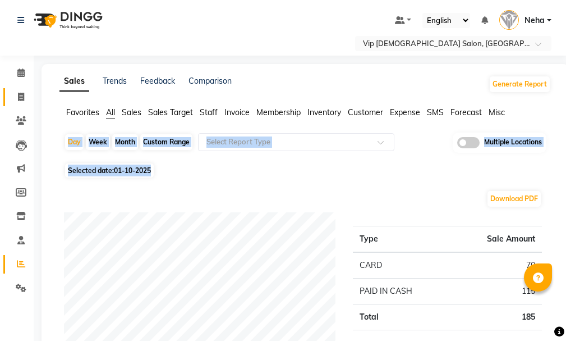
click at [16, 92] on span at bounding box center [21, 97] width 20 height 13
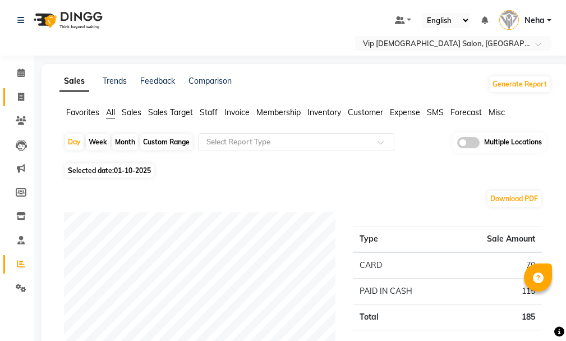
select select "service"
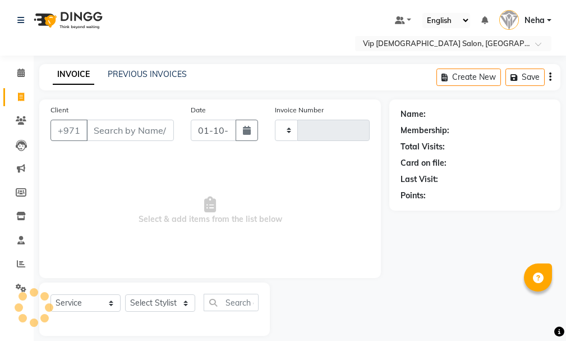
type input "2083"
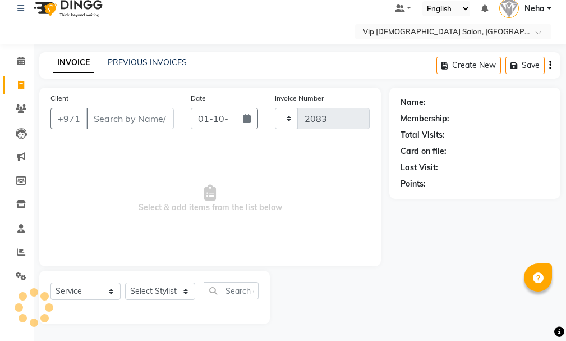
select select "8415"
click at [125, 123] on input "Client" at bounding box center [130, 118] width 88 height 21
click at [135, 111] on input "Client" at bounding box center [130, 118] width 88 height 21
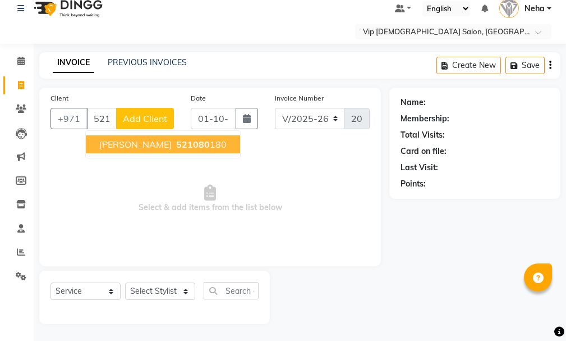
click at [146, 135] on button "[PERSON_NAME] 521080 180" at bounding box center [163, 144] width 154 height 18
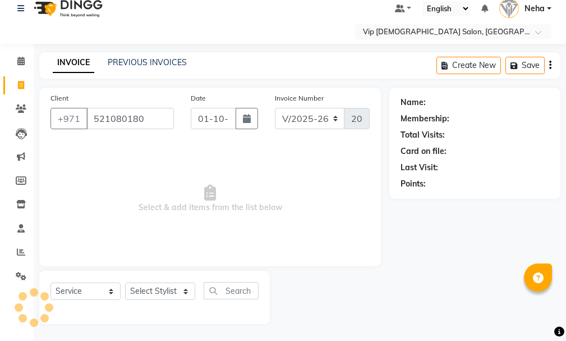
type input "521080180"
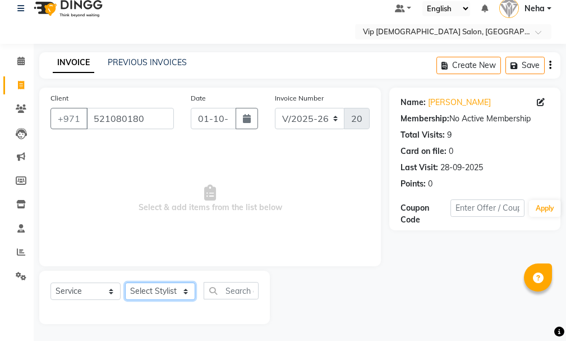
click at [169, 289] on select "Select Stylist [PERSON_NAME] [PERSON_NAME] [PERSON_NAME] [PERSON_NAME] [PERSON_…" at bounding box center [160, 290] width 70 height 17
select select "81343"
click at [125, 282] on select "Select Stylist [PERSON_NAME] [PERSON_NAME] [PERSON_NAME] [PERSON_NAME] [PERSON_…" at bounding box center [160, 290] width 70 height 17
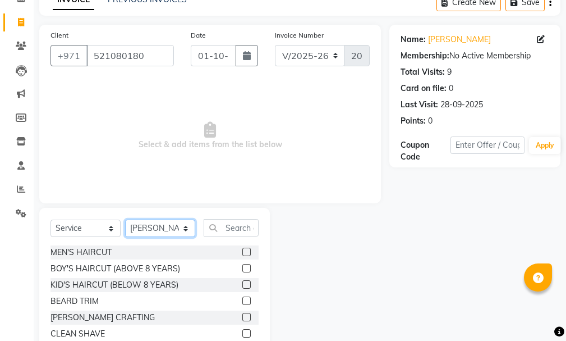
scroll to position [89, 0]
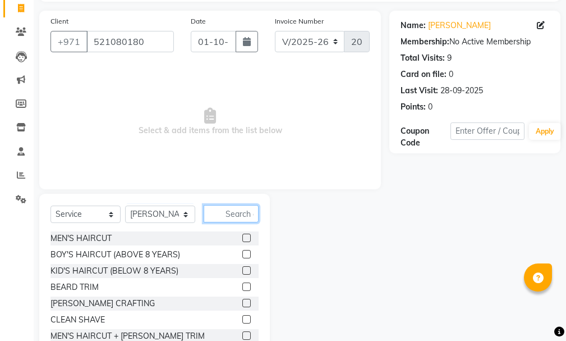
click at [238, 209] on input "text" at bounding box center [231, 213] width 55 height 17
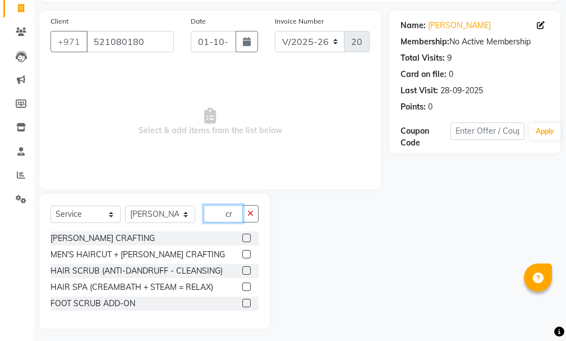
type input "cr"
click at [241, 250] on div "MEN'S HAIRCUT + [PERSON_NAME] CRAFTING" at bounding box center [155, 254] width 208 height 14
click at [249, 251] on label at bounding box center [246, 254] width 8 height 8
click at [249, 251] on input "checkbox" at bounding box center [245, 254] width 7 height 7
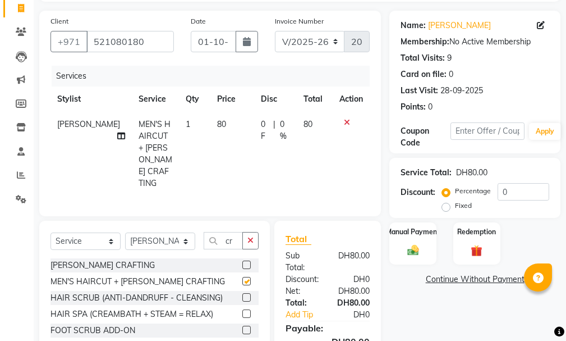
checkbox input "false"
click at [250, 232] on button "button" at bounding box center [250, 240] width 16 height 17
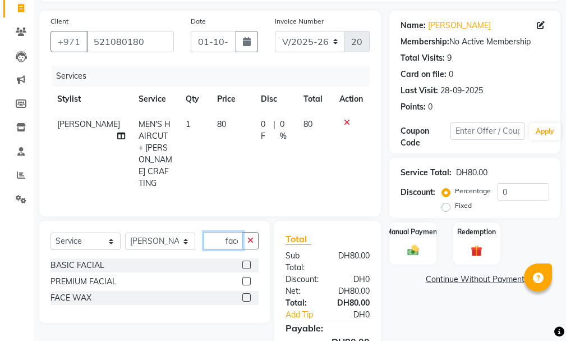
scroll to position [0, 2]
type input "face"
click at [247, 260] on label at bounding box center [246, 264] width 8 height 8
click at [247, 262] on input "checkbox" at bounding box center [245, 265] width 7 height 7
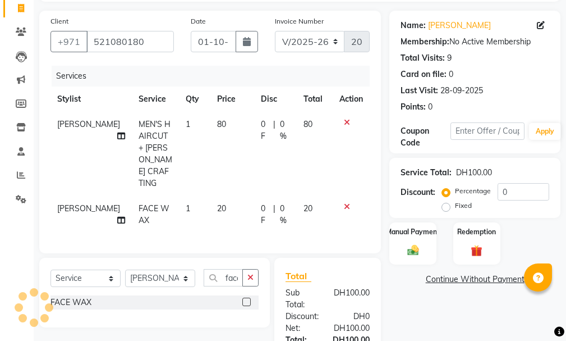
checkbox input "false"
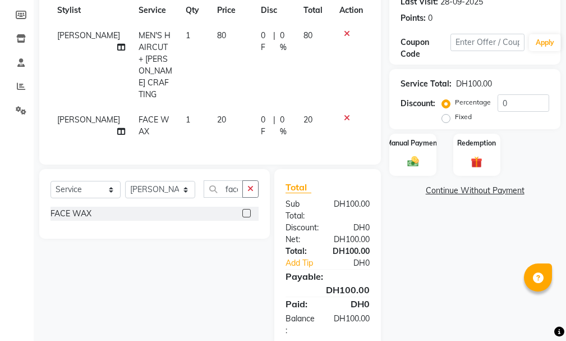
scroll to position [186, 0]
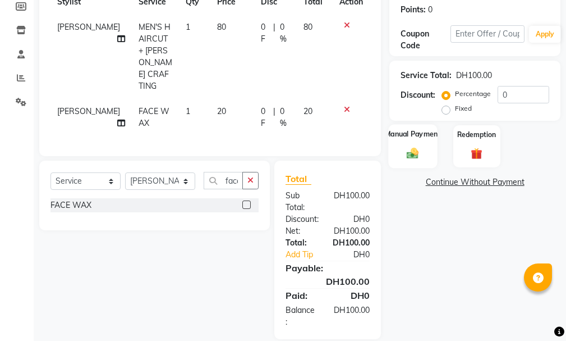
click at [421, 145] on div "Manual Payment" at bounding box center [413, 146] width 49 height 44
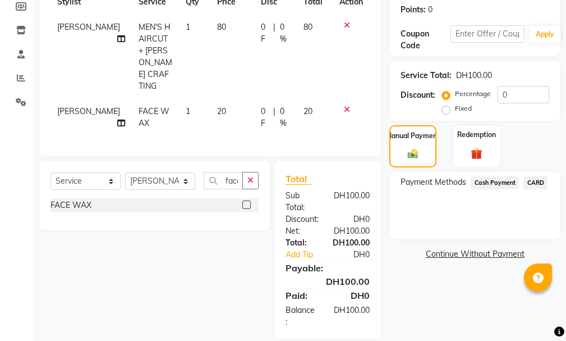
click at [534, 184] on span "CARD" at bounding box center [536, 182] width 24 height 13
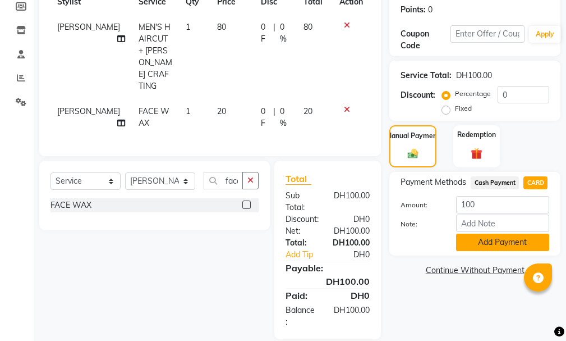
click at [521, 238] on button "Add Payment" at bounding box center [502, 241] width 93 height 17
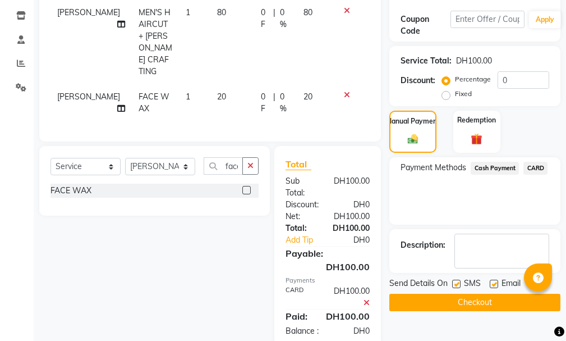
scroll to position [221, 0]
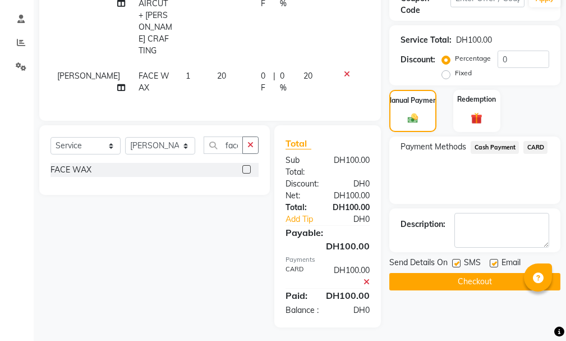
click at [478, 283] on button "Checkout" at bounding box center [474, 281] width 171 height 17
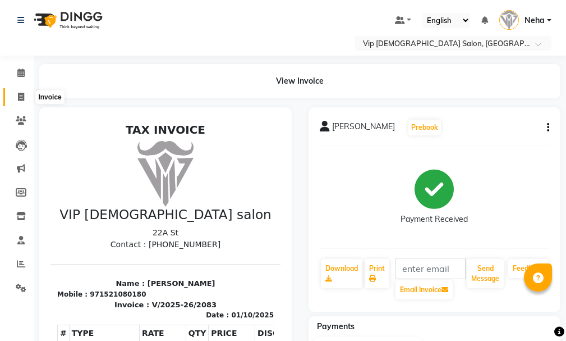
click at [18, 98] on icon at bounding box center [21, 97] width 6 height 8
select select "service"
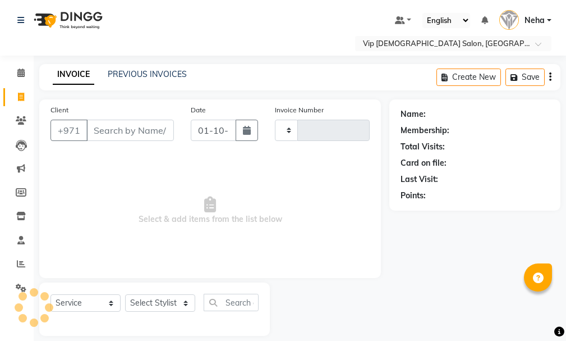
scroll to position [12, 0]
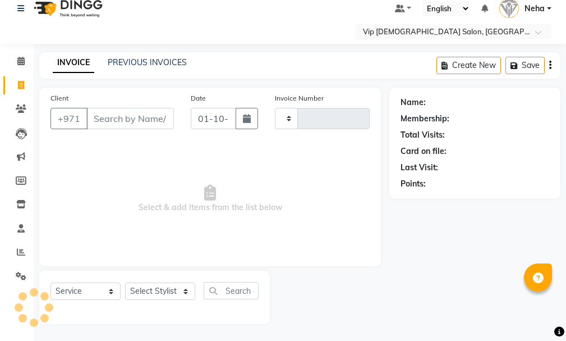
click at [123, 110] on input "Client" at bounding box center [130, 118] width 88 height 21
type input "2084"
select select "8415"
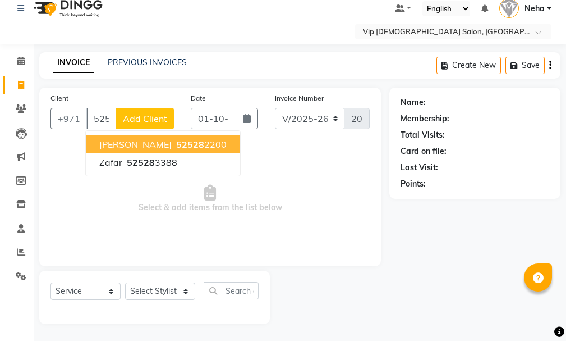
click at [175, 141] on ngb-highlight "52528 2200" at bounding box center [200, 144] width 53 height 11
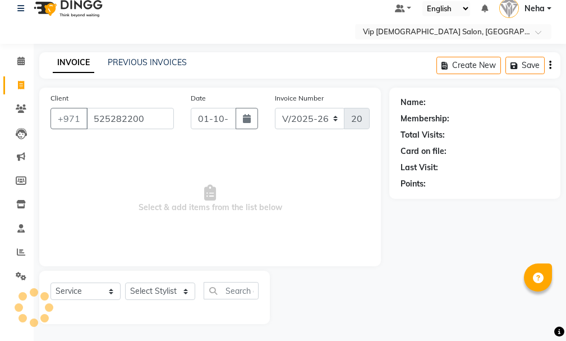
type input "525282200"
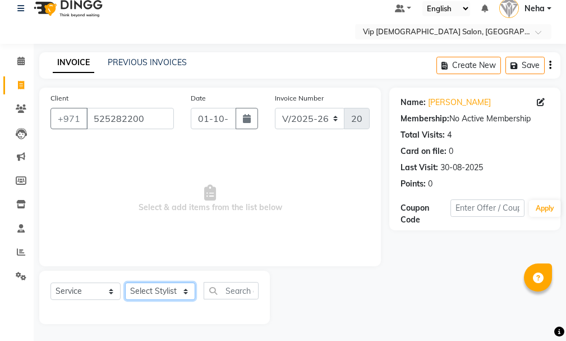
click at [167, 296] on select "Select Stylist [PERSON_NAME] [PERSON_NAME] [PERSON_NAME] [PERSON_NAME] [PERSON_…" at bounding box center [160, 290] width 70 height 17
select select "81363"
click at [125, 282] on select "Select Stylist [PERSON_NAME] [PERSON_NAME] [PERSON_NAME] [PERSON_NAME] [PERSON_…" at bounding box center [160, 290] width 70 height 17
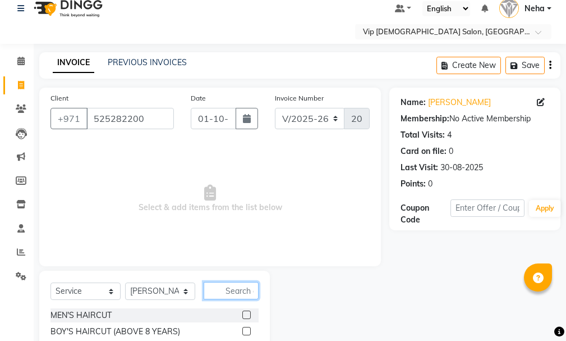
click at [241, 288] on input "text" at bounding box center [231, 290] width 55 height 17
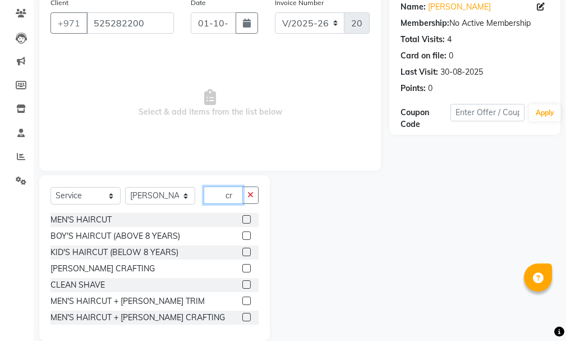
scroll to position [93, 0]
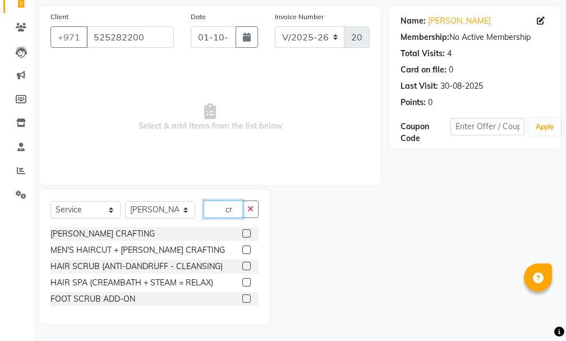
type input "cr"
click at [244, 245] on div at bounding box center [250, 250] width 16 height 14
click at [246, 245] on label at bounding box center [246, 249] width 8 height 8
click at [246, 246] on input "checkbox" at bounding box center [245, 249] width 7 height 7
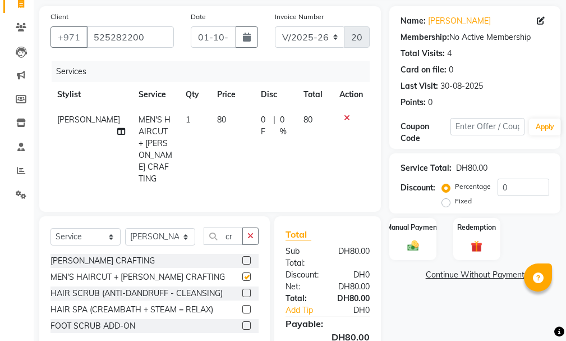
checkbox input "false"
click at [249, 227] on button "button" at bounding box center [250, 235] width 16 height 17
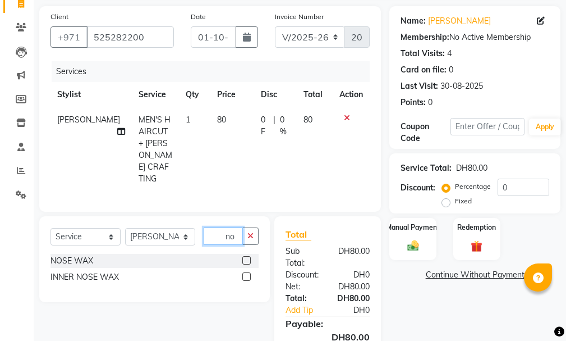
type input "no"
click at [247, 256] on label at bounding box center [246, 260] width 8 height 8
click at [247, 257] on input "checkbox" at bounding box center [245, 260] width 7 height 7
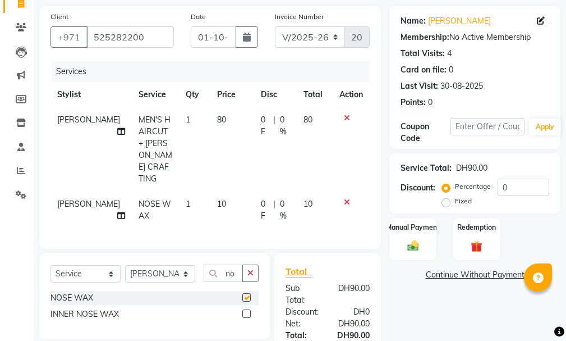
checkbox input "false"
drag, startPoint x: 255, startPoint y: 256, endPoint x: 564, endPoint y: 176, distance: 318.8
click at [564, 176] on div "Client [PHONE_NUMBER] Date [DATE] Invoice Number V/2025 V/[PHONE_NUMBER] Servic…" at bounding box center [300, 213] width 538 height 414
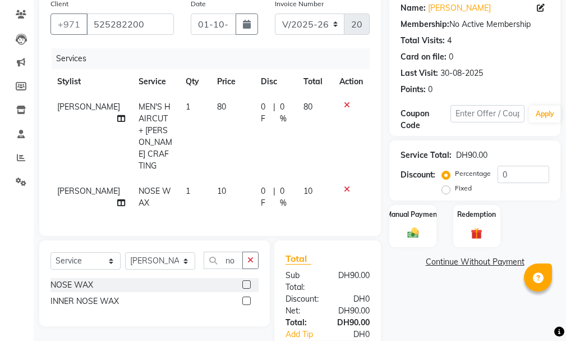
scroll to position [109, 0]
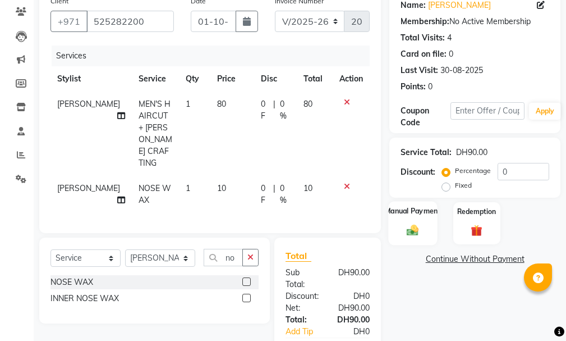
click at [412, 217] on div "Manual Payment" at bounding box center [413, 223] width 49 height 44
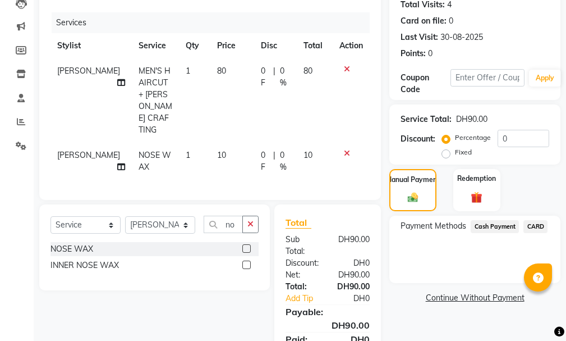
scroll to position [186, 0]
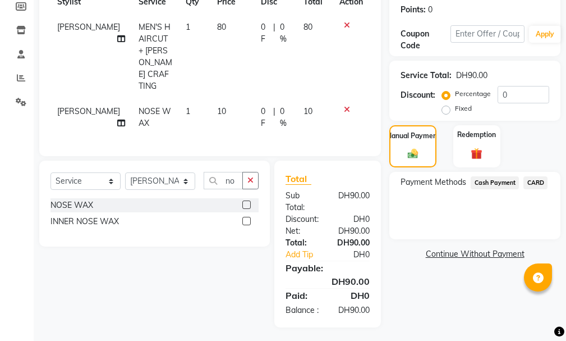
click at [538, 177] on span "CARD" at bounding box center [536, 182] width 24 height 13
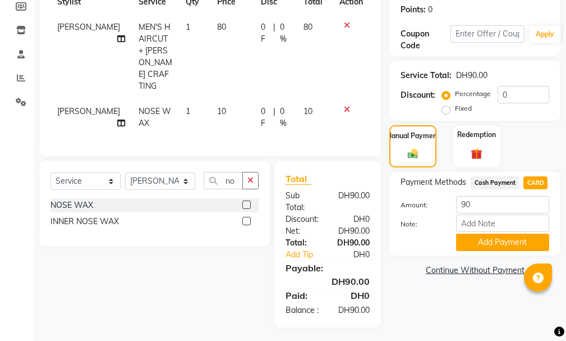
click at [497, 182] on span "Cash Payment" at bounding box center [495, 182] width 48 height 13
click at [533, 183] on span "CARD" at bounding box center [536, 182] width 24 height 13
click at [519, 243] on button "Add Payment" at bounding box center [502, 241] width 93 height 17
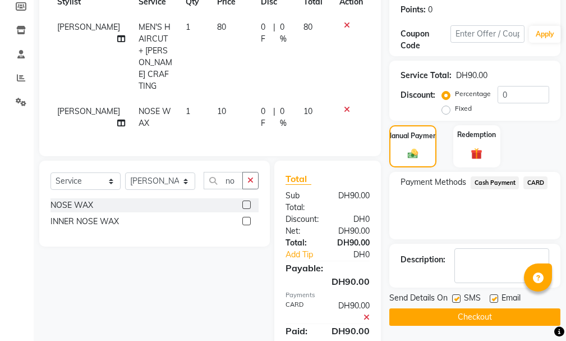
scroll to position [221, 0]
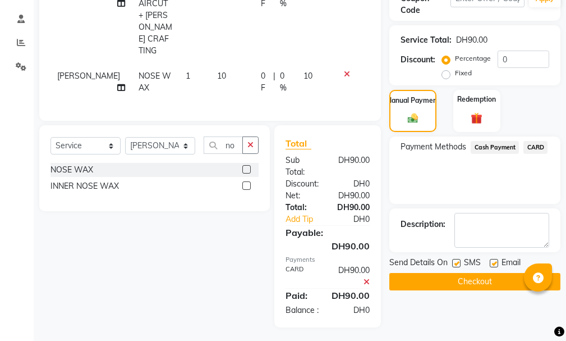
click at [502, 278] on button "Checkout" at bounding box center [474, 281] width 171 height 17
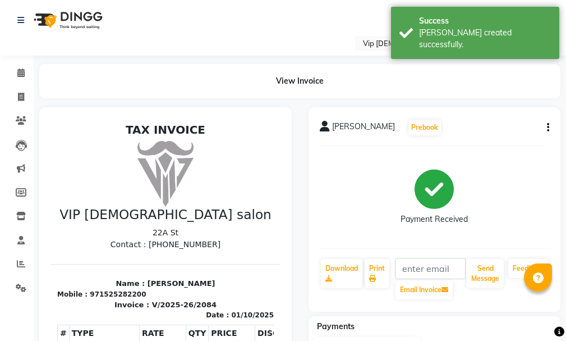
click at [566, 130] on div "[PERSON_NAME] Prebook Payment Received Download Print Email Invoice Send Messag…" at bounding box center [434, 342] width 269 height 471
click at [15, 262] on span at bounding box center [21, 264] width 20 height 13
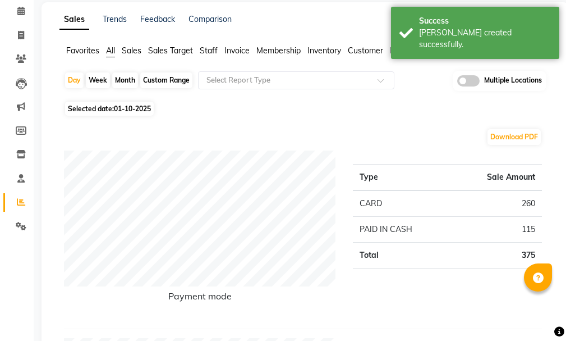
scroll to position [93, 0]
